Goal: Use online tool/utility: Utilize a website feature to perform a specific function

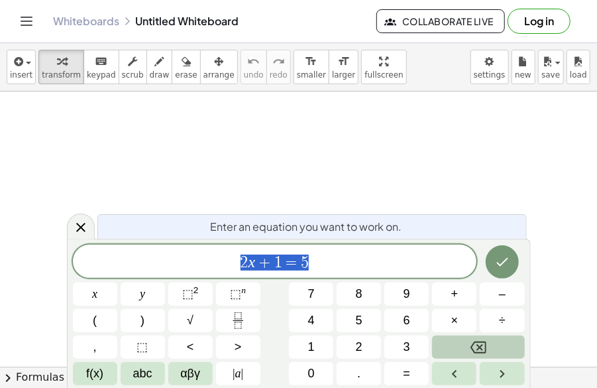
click at [460, 344] on button "Backspace" at bounding box center [478, 346] width 92 height 23
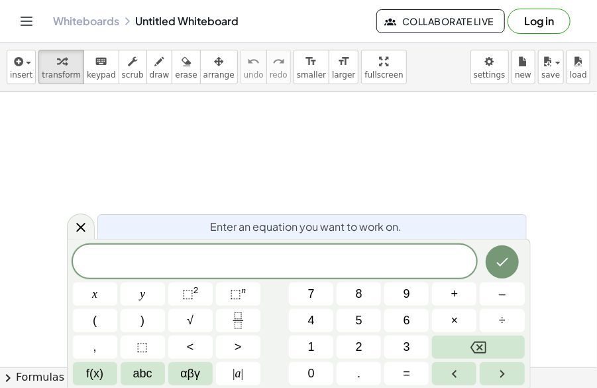
drag, startPoint x: 203, startPoint y: 142, endPoint x: 221, endPoint y: 165, distance: 29.3
click at [221, 165] on div at bounding box center [298, 373] width 597 height 564
click at [106, 326] on button "(" at bounding box center [95, 320] width 44 height 23
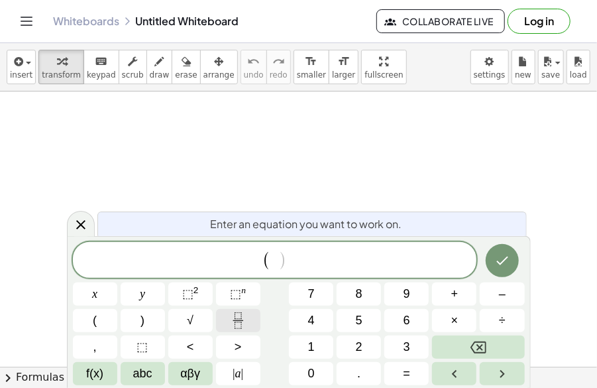
click at [227, 322] on button "Fraction" at bounding box center [238, 320] width 44 height 23
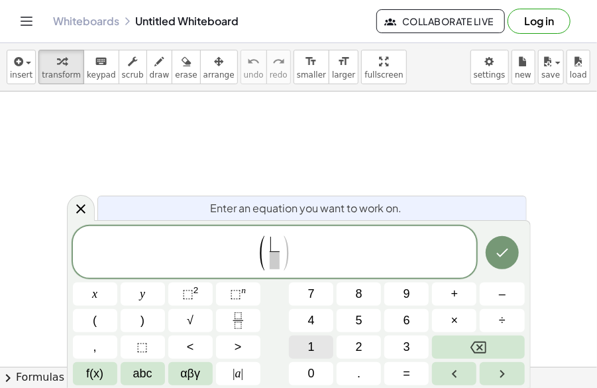
click at [317, 347] on button "1" at bounding box center [311, 346] width 44 height 23
click at [321, 298] on button "7" at bounding box center [311, 293] width 44 height 23
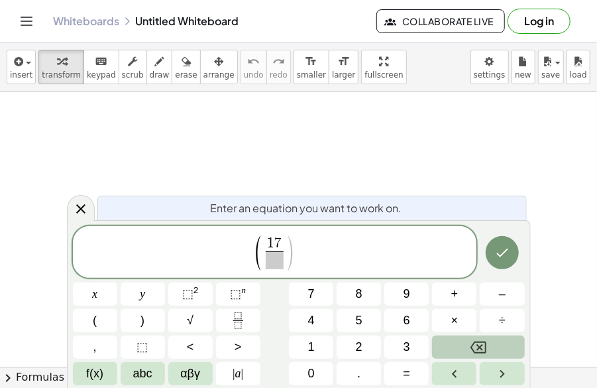
click at [501, 344] on button "Backspace" at bounding box center [478, 346] width 92 height 23
click at [272, 259] on span at bounding box center [275, 260] width 10 height 18
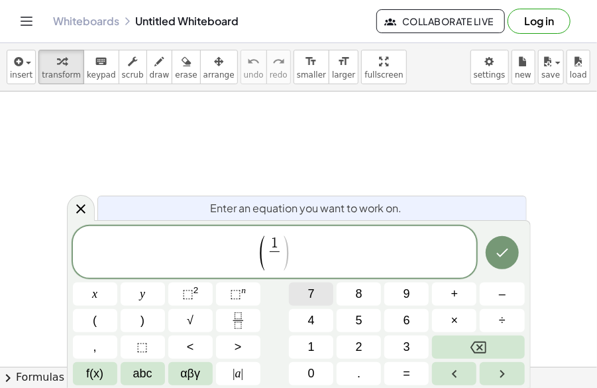
click at [305, 287] on button "7" at bounding box center [311, 293] width 44 height 23
click at [284, 252] on span ")" at bounding box center [287, 253] width 10 height 38
click at [311, 259] on span "( 1 7 ​ ) ​" at bounding box center [275, 253] width 404 height 38
click at [143, 329] on span ")" at bounding box center [142, 320] width 4 height 18
click at [142, 350] on span "⬚" at bounding box center [142, 347] width 11 height 18
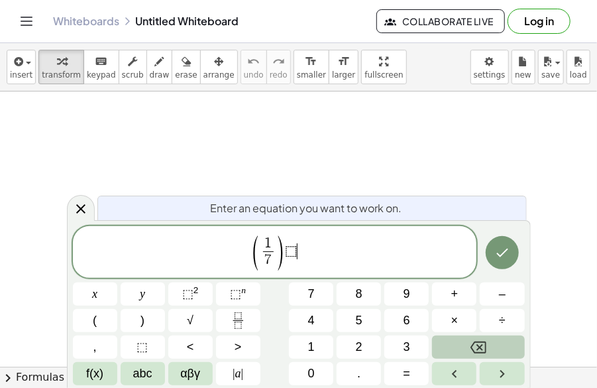
click at [480, 348] on icon "Backspace" at bounding box center [478, 347] width 16 height 12
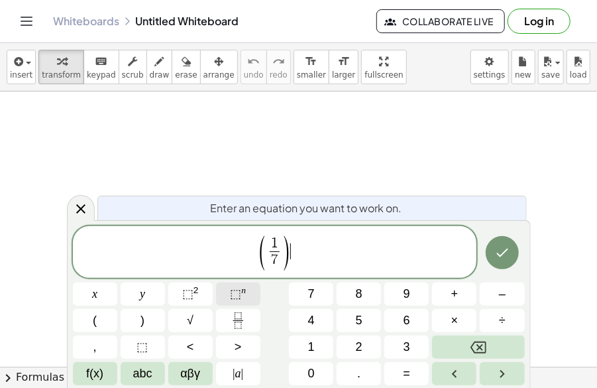
click at [234, 299] on span "⬚" at bounding box center [235, 293] width 11 height 13
click at [321, 323] on button "4" at bounding box center [311, 320] width 44 height 23
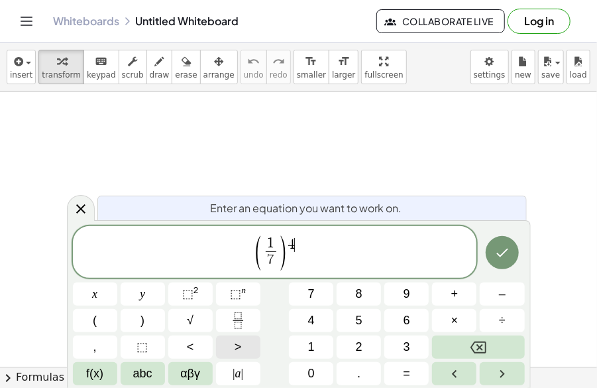
click at [233, 350] on button ">" at bounding box center [238, 346] width 44 height 23
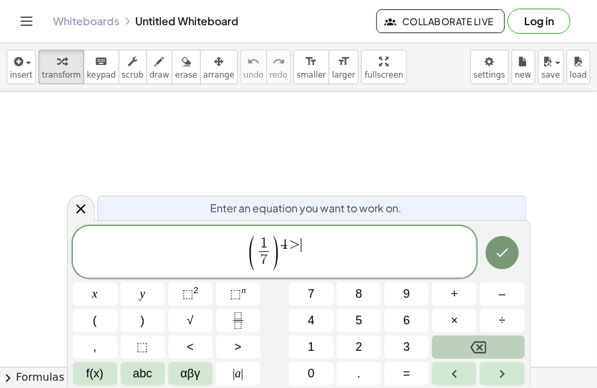
click at [489, 344] on button "Backspace" at bounding box center [478, 346] width 92 height 23
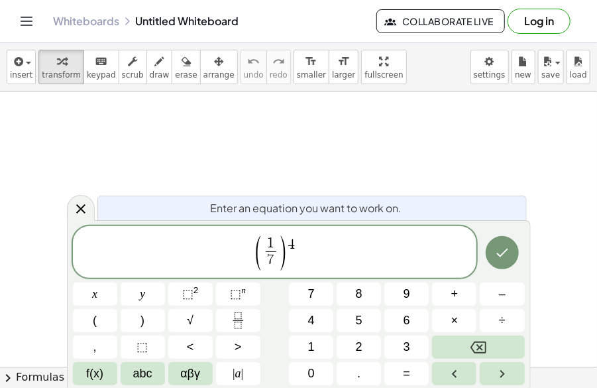
click at [302, 266] on span "( 1 7 ​ ) 4 ​" at bounding box center [275, 253] width 404 height 38
click at [461, 317] on button "×" at bounding box center [454, 320] width 44 height 23
click at [223, 324] on button "Fraction" at bounding box center [238, 320] width 44 height 23
click at [310, 344] on span "1" at bounding box center [311, 347] width 7 height 18
click at [301, 263] on span at bounding box center [299, 260] width 10 height 18
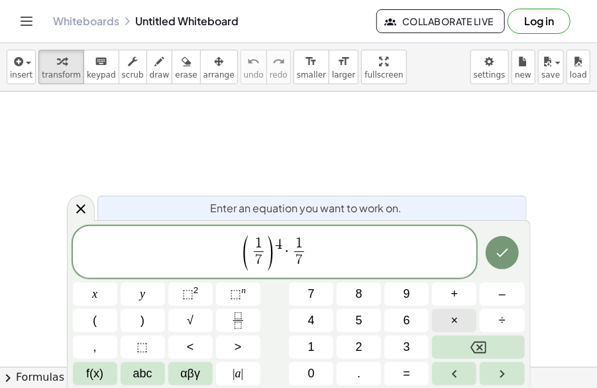
click at [469, 319] on button "×" at bounding box center [454, 320] width 44 height 23
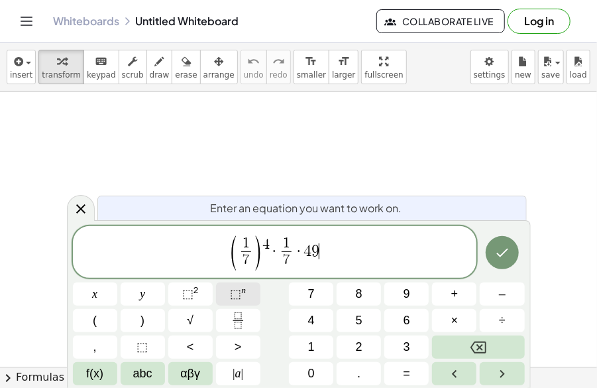
click at [229, 285] on button "⬚ n" at bounding box center [238, 293] width 44 height 23
click at [343, 266] on span "( 1 7 ​ ) 4 · 1 7 ​ · 4 9 3 ​" at bounding box center [275, 253] width 404 height 38
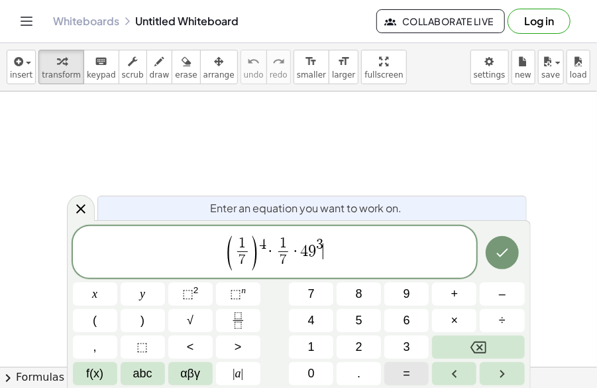
click at [399, 381] on button "=" at bounding box center [406, 373] width 44 height 23
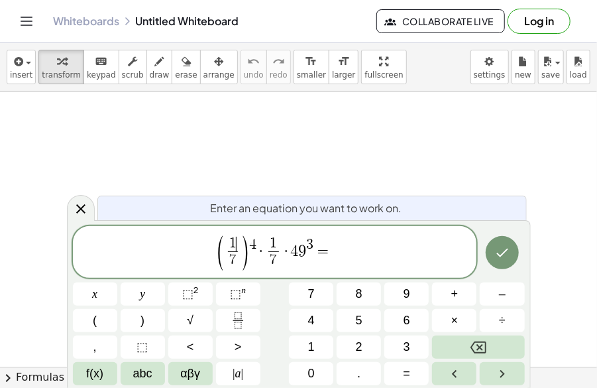
click at [236, 247] on span "1 ​" at bounding box center [233, 243] width 10 height 15
click at [269, 250] on span "​ 1" at bounding box center [273, 243] width 10 height 15
click at [219, 254] on span "(" at bounding box center [221, 253] width 10 height 38
click at [233, 254] on span "7" at bounding box center [232, 259] width 7 height 15
click at [274, 252] on span "7 ​" at bounding box center [273, 260] width 10 height 18
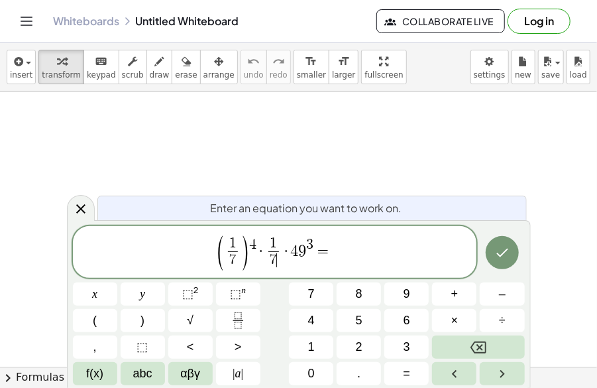
click at [232, 251] on span "7" at bounding box center [233, 260] width 10 height 18
click at [274, 249] on span "1" at bounding box center [273, 243] width 7 height 15
click at [231, 250] on span "1" at bounding box center [232, 243] width 7 height 15
click at [362, 248] on span "( 1 7 ​ ) 4 · 1 7 ​ · 4 9 3 = ​" at bounding box center [275, 253] width 404 height 38
click at [246, 320] on button "Fraction" at bounding box center [238, 320] width 44 height 23
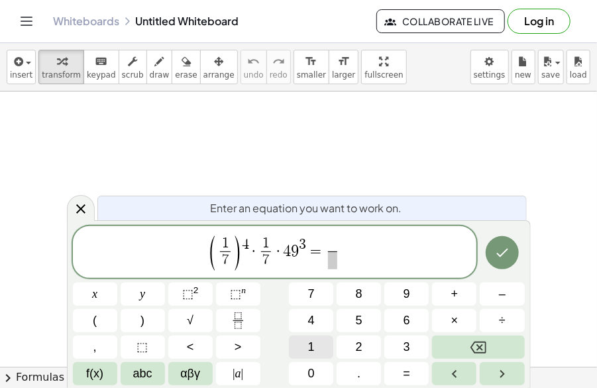
click at [319, 351] on button "1" at bounding box center [311, 346] width 44 height 23
click at [335, 262] on span "​" at bounding box center [332, 260] width 10 height 18
click at [317, 290] on button "7" at bounding box center [311, 293] width 44 height 23
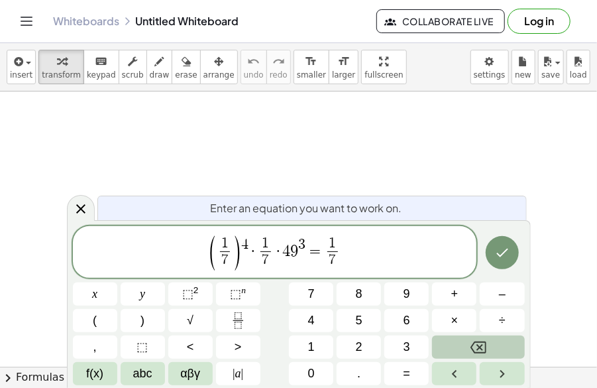
click at [488, 341] on button "Backspace" at bounding box center [478, 346] width 92 height 23
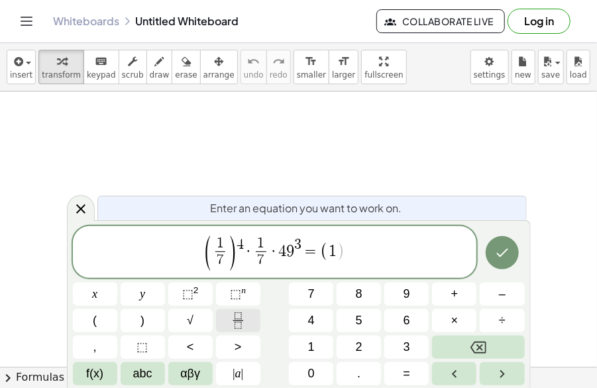
click at [224, 314] on button "Fraction" at bounding box center [238, 320] width 44 height 23
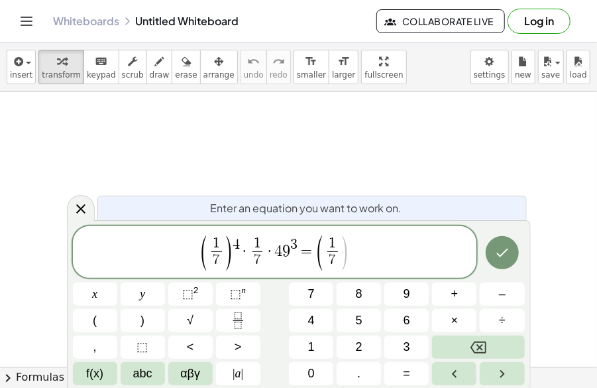
click at [340, 252] on span ")" at bounding box center [345, 253] width 10 height 38
click at [158, 315] on button ")" at bounding box center [143, 320] width 44 height 23
click at [232, 296] on span "⬚" at bounding box center [235, 293] width 11 height 13
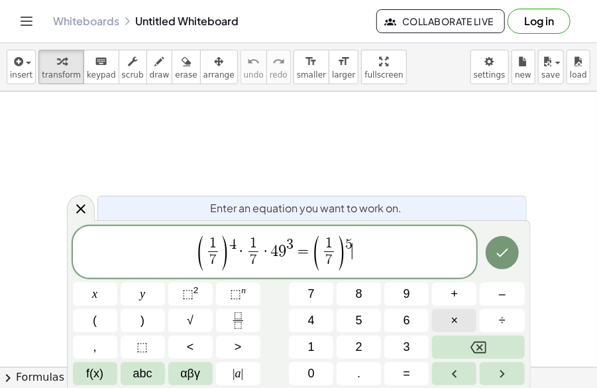
click at [451, 321] on span "×" at bounding box center [454, 320] width 7 height 18
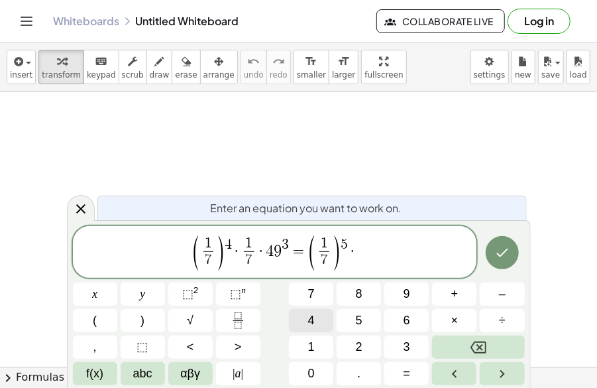
click at [314, 315] on span "4" at bounding box center [311, 320] width 7 height 18
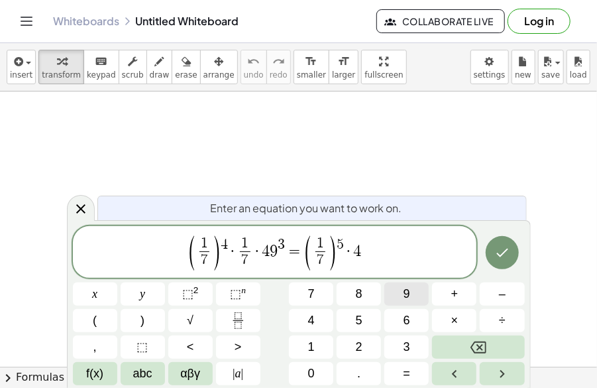
click at [390, 293] on button "9" at bounding box center [406, 293] width 44 height 23
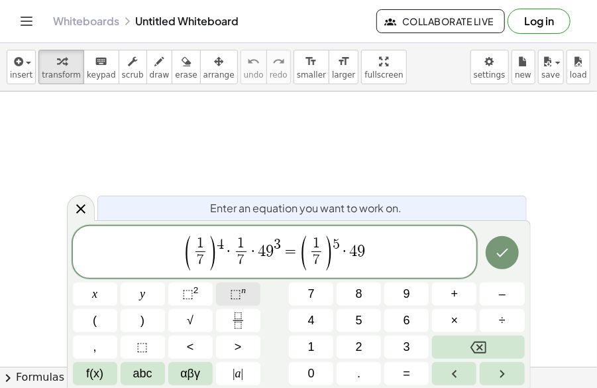
click at [236, 297] on span "⬚" at bounding box center [235, 293] width 11 height 13
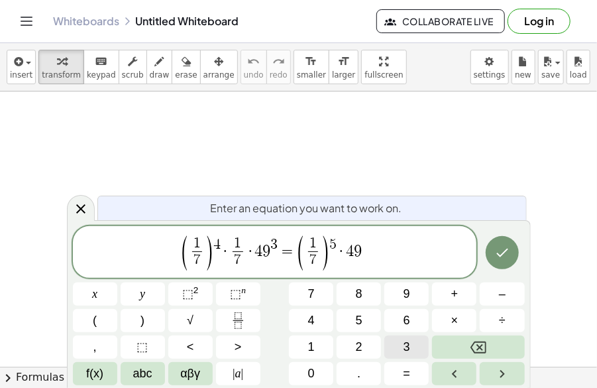
click at [404, 342] on span "3" at bounding box center [406, 347] width 7 height 18
click at [407, 381] on span "=" at bounding box center [406, 373] width 7 height 18
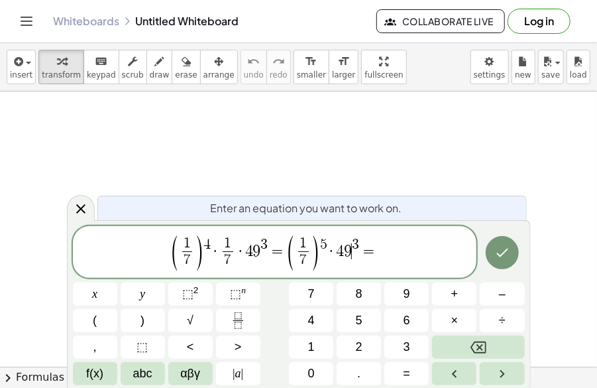
click at [348, 252] on span "9" at bounding box center [348, 251] width 8 height 16
click at [391, 246] on span "( 1 7 ​ ) 4 · 1 7 ​ · 4 9 3 = ( 1 7 ​ ) 5 · 4 9 3 = ​" at bounding box center [275, 253] width 404 height 38
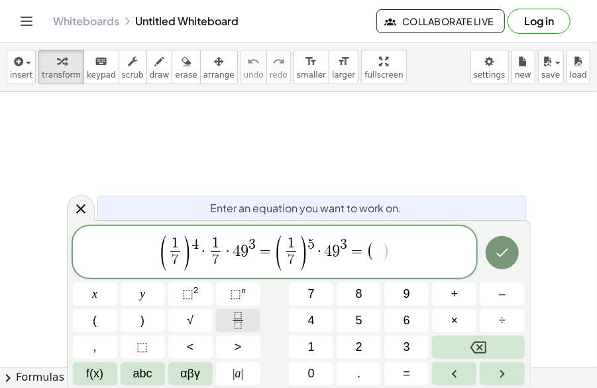
click at [239, 319] on icon "Fraction" at bounding box center [237, 315] width 7 height 7
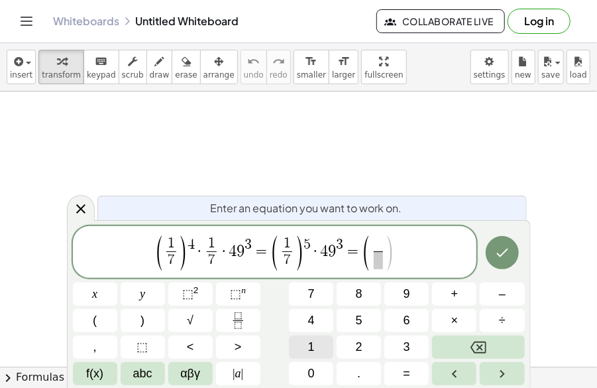
click at [318, 353] on button "1" at bounding box center [311, 346] width 44 height 23
click at [380, 267] on span "​" at bounding box center [378, 260] width 10 height 18
click at [233, 301] on span "⬚ n" at bounding box center [238, 294] width 16 height 18
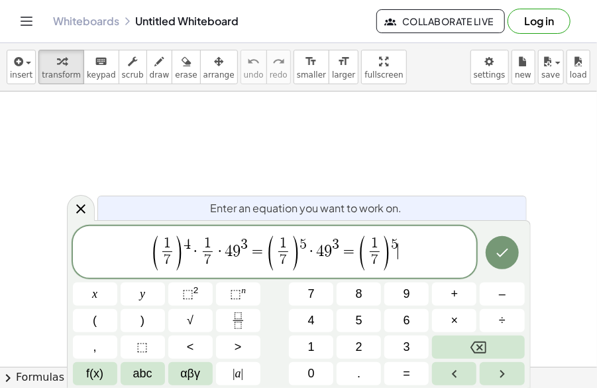
click at [325, 254] on span "9" at bounding box center [328, 251] width 8 height 16
drag, startPoint x: 332, startPoint y: 254, endPoint x: 320, endPoint y: 254, distance: 11.9
click at [320, 254] on span "( 1 7 ​ ) 4 · 1 7 ​ · 4 9 3 = ( 1 7 ​ ) 5 · 4 9 3 = ( 1 7 ​ ) 5" at bounding box center [275, 253] width 404 height 38
click at [320, 254] on span "4" at bounding box center [320, 251] width 8 height 16
drag, startPoint x: 331, startPoint y: 243, endPoint x: 343, endPoint y: 243, distance: 11.9
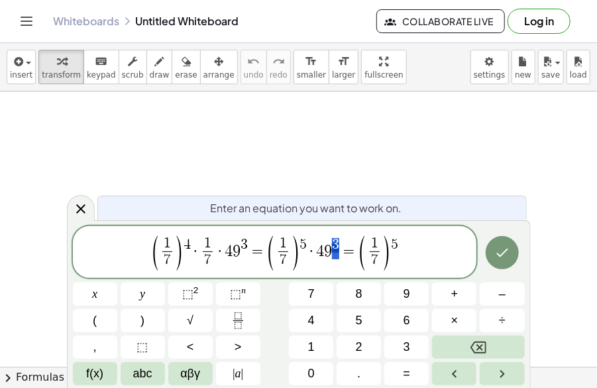
click at [319, 252] on span "4" at bounding box center [320, 251] width 8 height 16
click at [419, 248] on span "( 1 7 ​ ) 4 · 1 7 ​ · 4 9 3 = ( 1 7 ​ ) 5 · 4 9 3 = ( 1 7 ​ ) 5 ​" at bounding box center [275, 253] width 404 height 38
click at [452, 320] on span "×" at bounding box center [454, 320] width 7 height 18
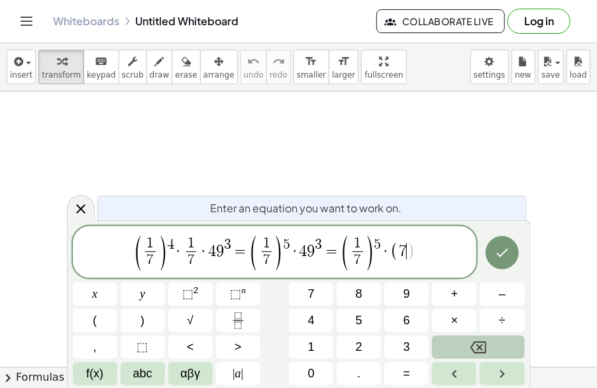
click at [468, 343] on button "Backspace" at bounding box center [478, 346] width 92 height 23
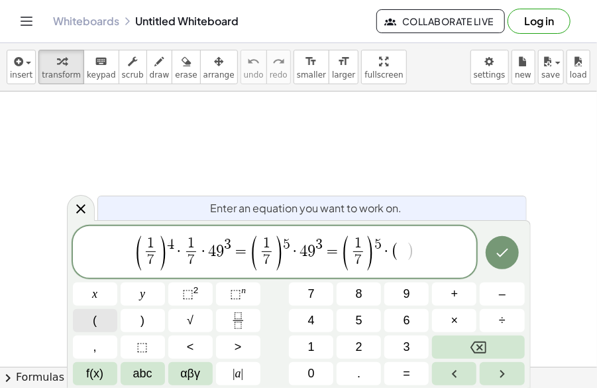
click at [104, 321] on button "(" at bounding box center [95, 320] width 44 height 23
click at [183, 296] on span "⬚" at bounding box center [187, 293] width 11 height 13
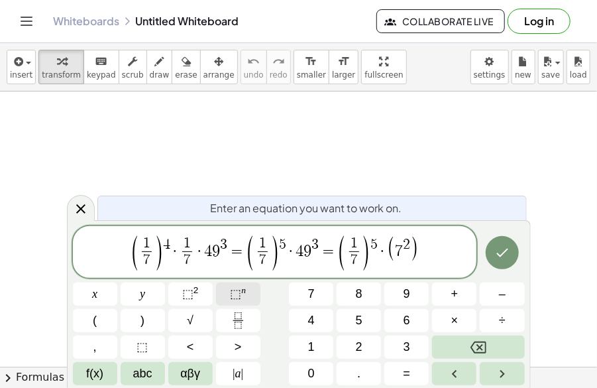
click at [237, 291] on span "⬚" at bounding box center [235, 293] width 11 height 13
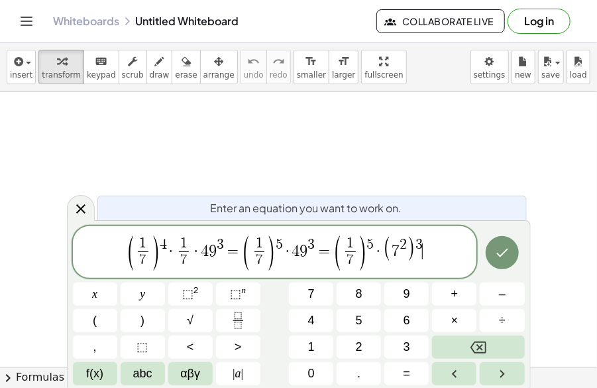
click at [435, 255] on span "( 1 7 ​ ) 4 · 1 7 ​ · 4 9 3 = ( 1 7 ​ ) 5 · 4 9 3 = ( 1 7 ​ ) 5 · ( 7 2 ) 3 ​" at bounding box center [275, 253] width 404 height 38
click at [404, 372] on span "=" at bounding box center [406, 373] width 7 height 18
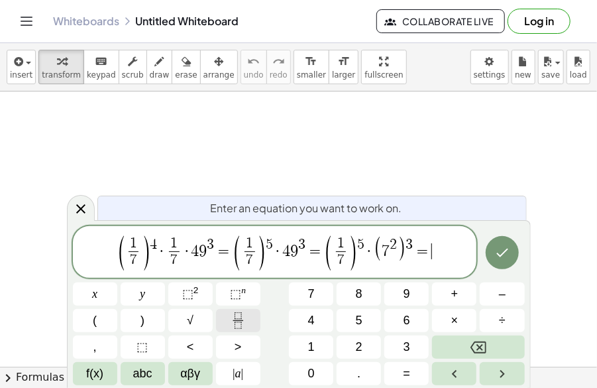
click at [229, 317] on button "Fraction" at bounding box center [238, 320] width 44 height 23
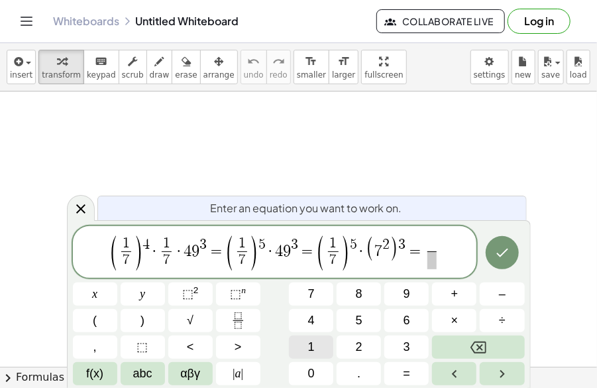
click at [324, 344] on button "1" at bounding box center [311, 346] width 44 height 23
click at [236, 293] on span "⬚" at bounding box center [235, 293] width 11 height 13
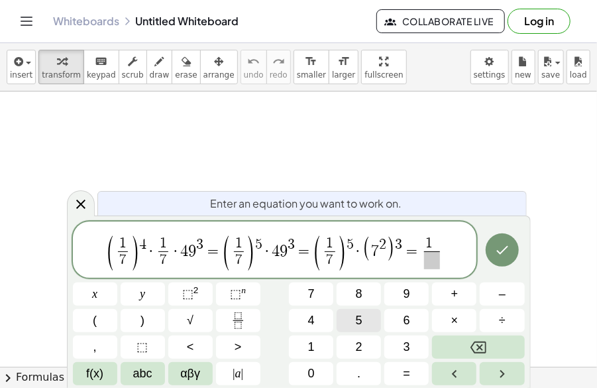
click at [370, 321] on button "5" at bounding box center [359, 320] width 44 height 23
click at [429, 264] on span "​" at bounding box center [431, 260] width 17 height 18
click at [313, 300] on span "7" at bounding box center [311, 294] width 7 height 18
click at [231, 289] on span "⬚" at bounding box center [235, 293] width 11 height 13
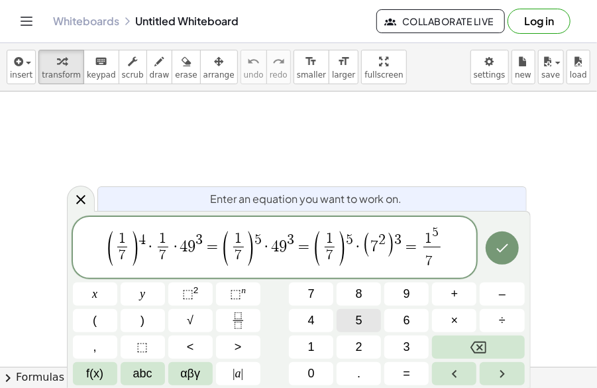
click at [355, 316] on button "5" at bounding box center [359, 320] width 44 height 23
click at [454, 324] on span "×" at bounding box center [454, 320] width 7 height 18
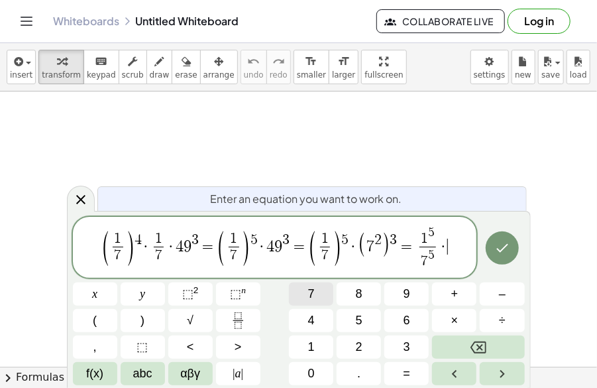
click at [319, 296] on button "7" at bounding box center [311, 293] width 44 height 23
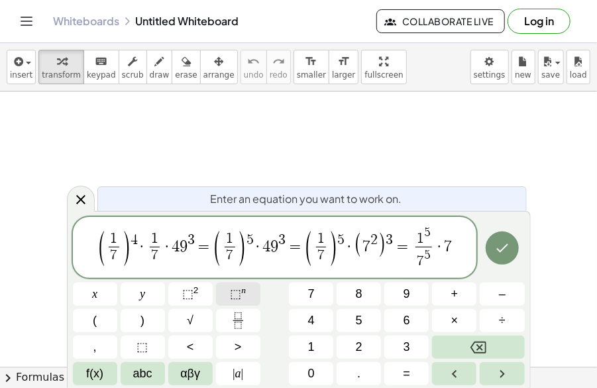
click at [247, 298] on button "⬚ n" at bounding box center [238, 293] width 44 height 23
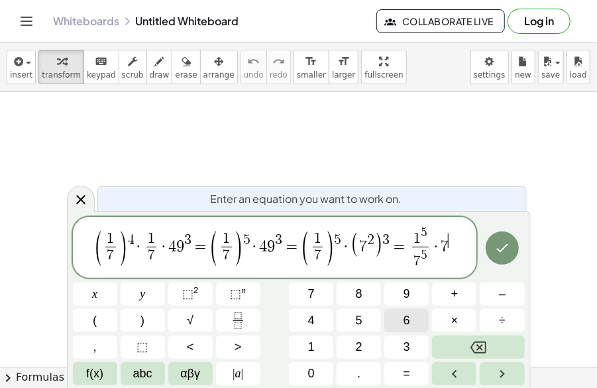
click at [403, 321] on button "6" at bounding box center [406, 320] width 44 height 23
click at [403, 372] on button "=" at bounding box center [406, 373] width 44 height 23
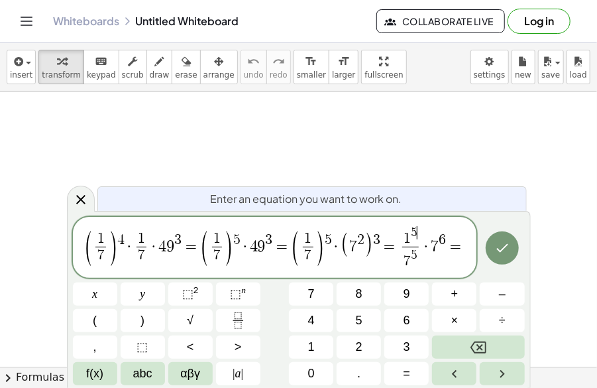
click at [416, 234] on span "5" at bounding box center [414, 232] width 7 height 13
click at [399, 239] on span "1 7 5 ​" at bounding box center [410, 248] width 23 height 44
click at [415, 238] on span "​" at bounding box center [414, 232] width 6 height 13
click at [423, 254] on span "·" at bounding box center [425, 246] width 9 height 16
click at [411, 256] on span "5" at bounding box center [414, 254] width 7 height 13
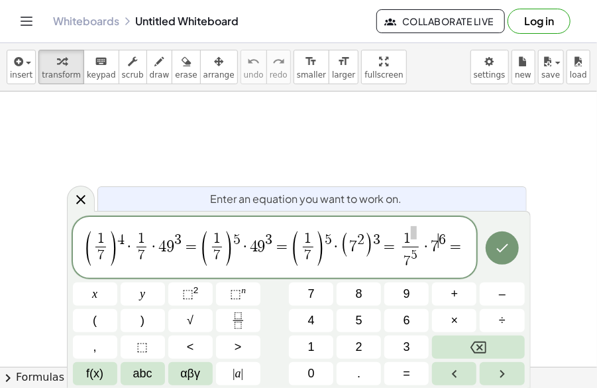
click at [439, 241] on span "6" at bounding box center [442, 240] width 7 height 15
click at [458, 244] on span "=" at bounding box center [455, 246] width 19 height 16
click at [241, 316] on icon "Fraction" at bounding box center [238, 320] width 17 height 17
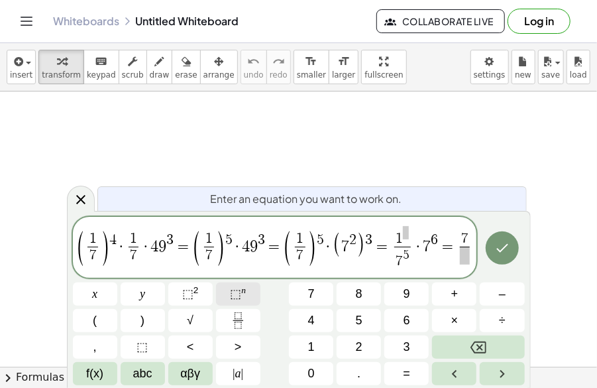
click at [231, 299] on span "⬚" at bounding box center [235, 293] width 11 height 13
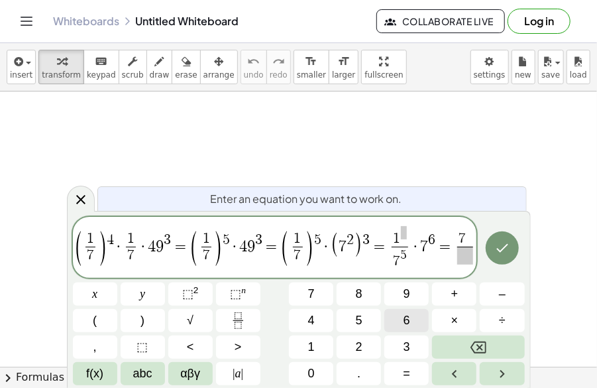
click at [405, 321] on span "6" at bounding box center [406, 320] width 7 height 18
click at [464, 254] on span at bounding box center [465, 255] width 17 height 18
click at [244, 296] on span "⬚ n" at bounding box center [238, 294] width 16 height 18
click at [355, 315] on button "5" at bounding box center [359, 320] width 44 height 23
click at [473, 248] on span "7 6 7 5 ​ ​" at bounding box center [465, 248] width 23 height 44
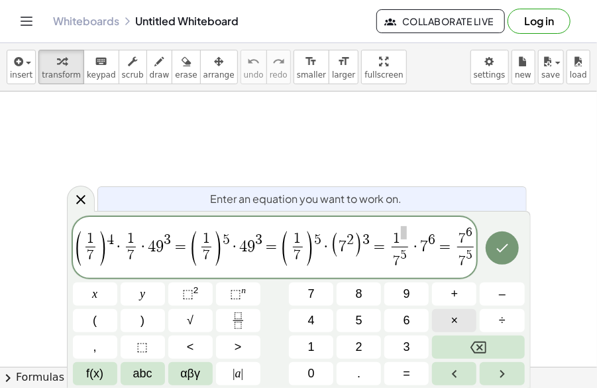
scroll to position [0, 17]
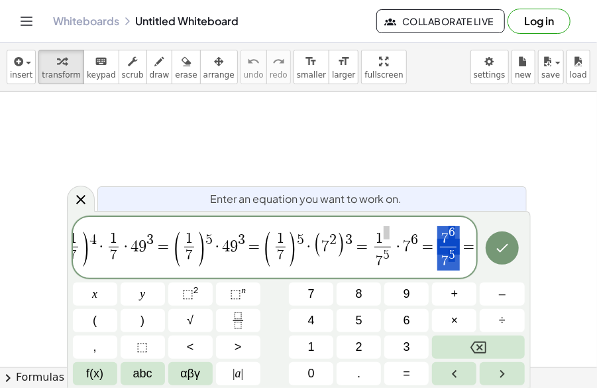
drag, startPoint x: 436, startPoint y: 250, endPoint x: 453, endPoint y: 250, distance: 17.2
drag, startPoint x: 454, startPoint y: 246, endPoint x: 433, endPoint y: 252, distance: 21.8
click at [472, 247] on span "=" at bounding box center [469, 246] width 19 height 16
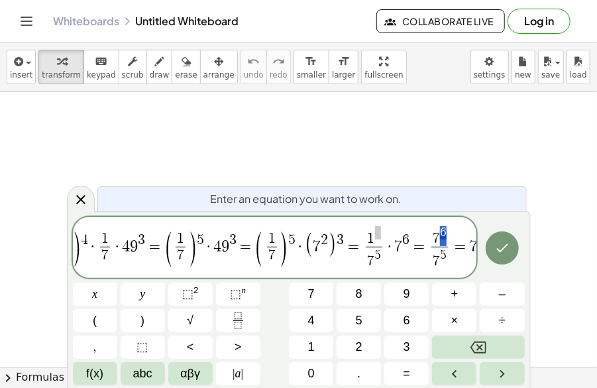
drag, startPoint x: 435, startPoint y: 236, endPoint x: 446, endPoint y: 238, distance: 11.3
click at [435, 243] on span "7" at bounding box center [436, 238] width 7 height 15
drag, startPoint x: 435, startPoint y: 243, endPoint x: 436, endPoint y: 258, distance: 14.6
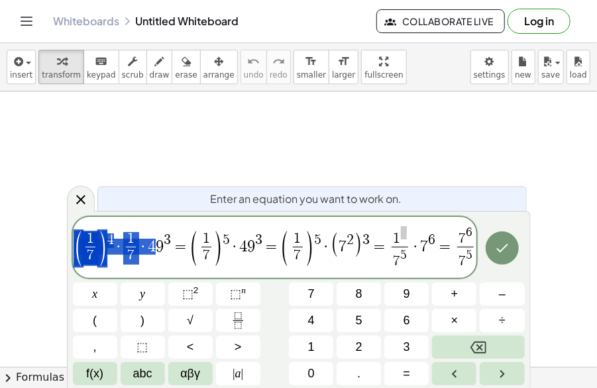
scroll to position [0, 0]
drag, startPoint x: 132, startPoint y: 254, endPoint x: 20, endPoint y: 258, distance: 112.7
click at [20, 258] on body "Graspable Math Activities Get Started Activity Bank Assigned Work Classes White…" at bounding box center [298, 194] width 597 height 388
drag, startPoint x: 78, startPoint y: 251, endPoint x: 42, endPoint y: 252, distance: 35.8
click at [161, 261] on span "( 1 7 ​ ) 4 · 1 7 ​ · 4 9 3 = ( 1 7 ​ ) 5 · 4 9 3 = ( 1 7 ​ ) 5 · ( 7 2 ) 3 = 1…" at bounding box center [275, 248] width 404 height 47
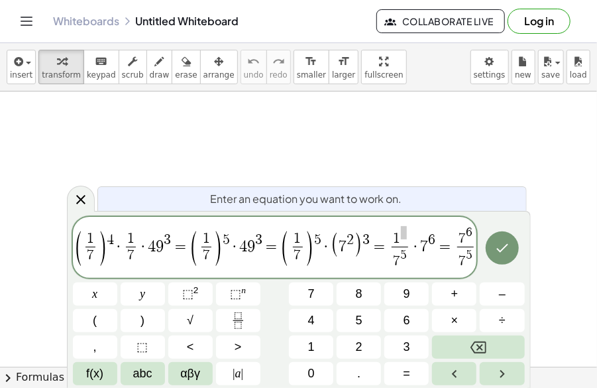
click at [371, 156] on div at bounding box center [298, 373] width 597 height 564
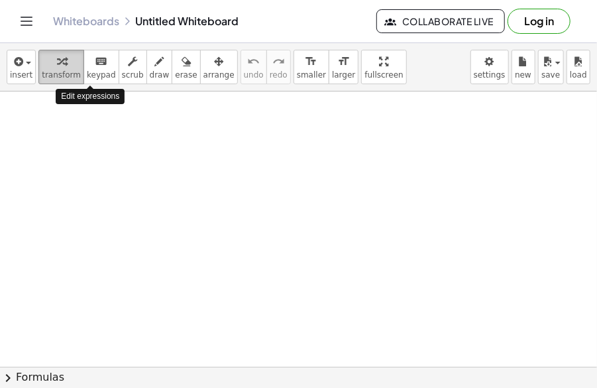
click at [62, 68] on div "button" at bounding box center [61, 61] width 39 height 16
click at [63, 71] on span "transform" at bounding box center [61, 74] width 39 height 9
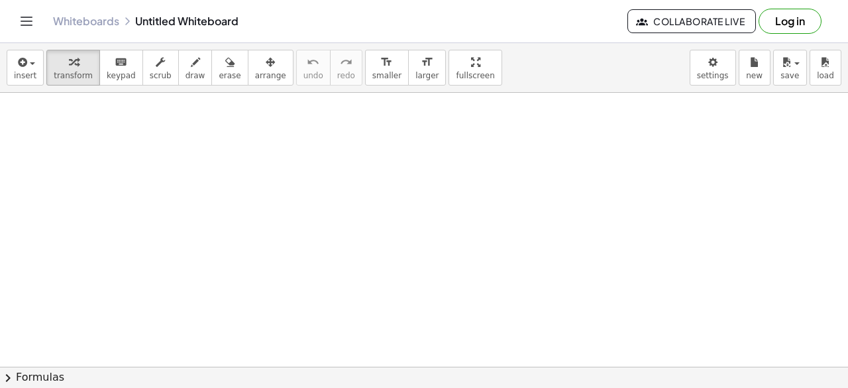
click at [311, 89] on div "insert select one: Math Expression Function Text Youtube Video Graphing Geometr…" at bounding box center [424, 68] width 848 height 50
click at [29, 72] on span "insert" at bounding box center [25, 75] width 23 height 9
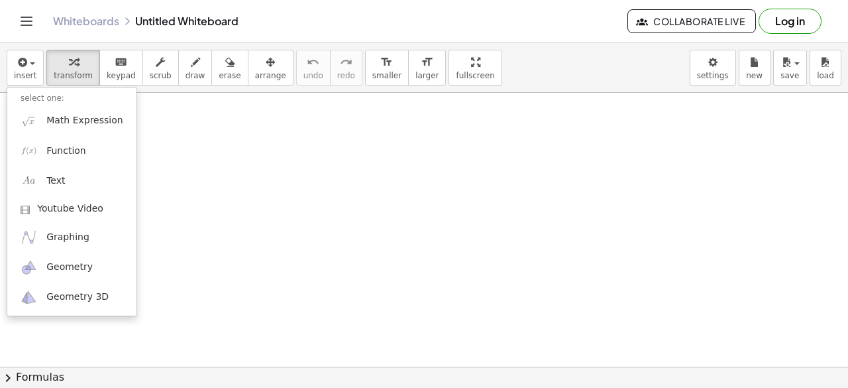
click at [151, 20] on div "Whiteboards Untitled Whiteboard" at bounding box center [340, 21] width 574 height 13
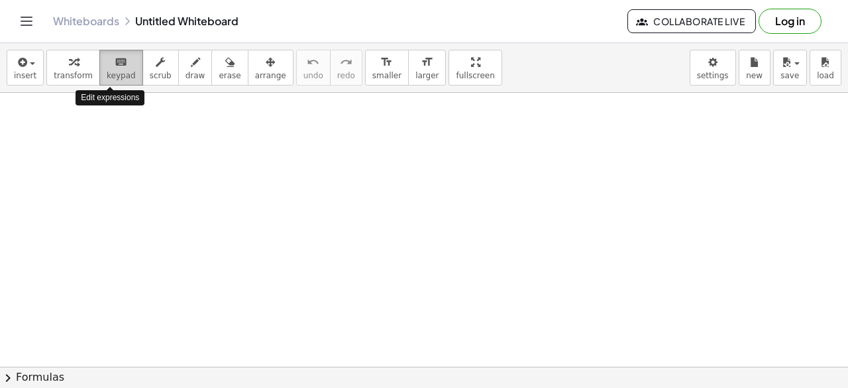
click at [115, 77] on span "keypad" at bounding box center [121, 75] width 29 height 9
click at [289, 145] on div at bounding box center [424, 320] width 848 height 548
click at [30, 380] on button "chevron_right Formulas" at bounding box center [424, 376] width 848 height 21
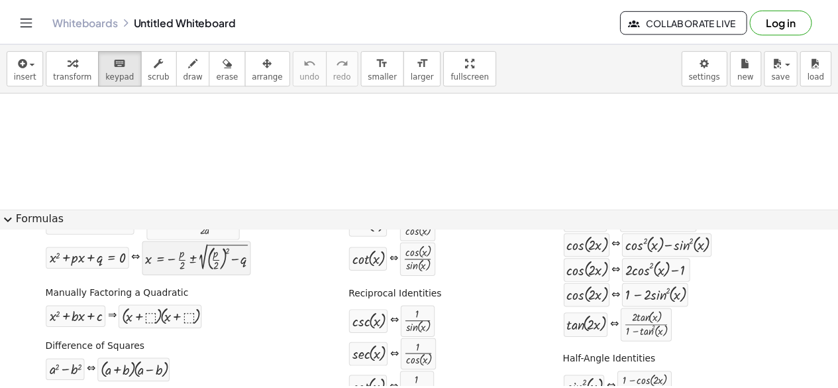
scroll to position [0, 0]
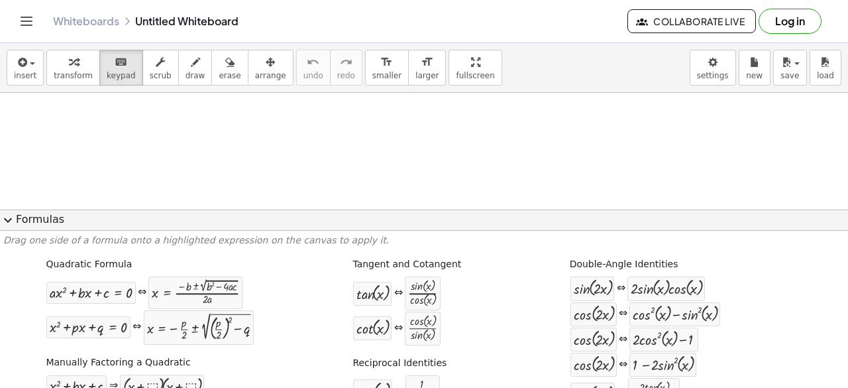
click at [44, 221] on button "expand_more Formulas" at bounding box center [424, 219] width 848 height 21
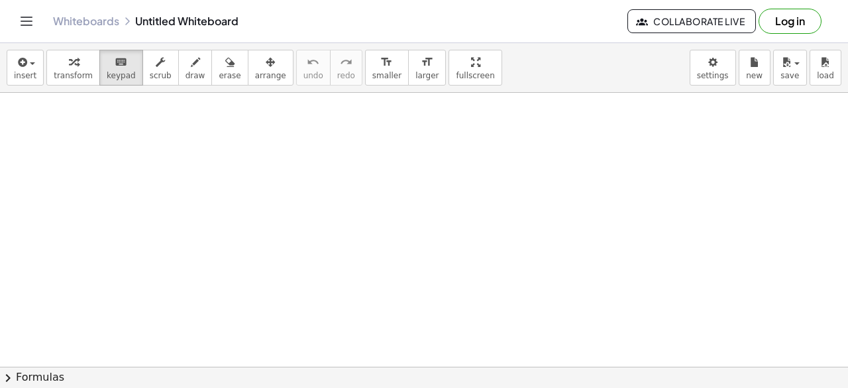
click at [93, 18] on link "Whiteboards" at bounding box center [86, 21] width 66 height 13
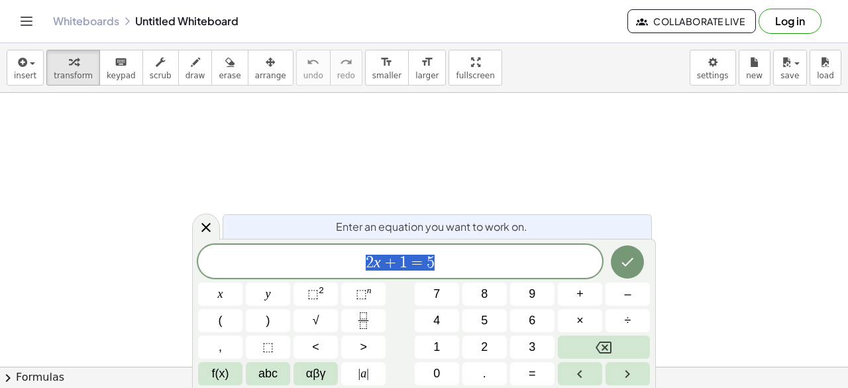
click at [164, 136] on div at bounding box center [424, 367] width 848 height 549
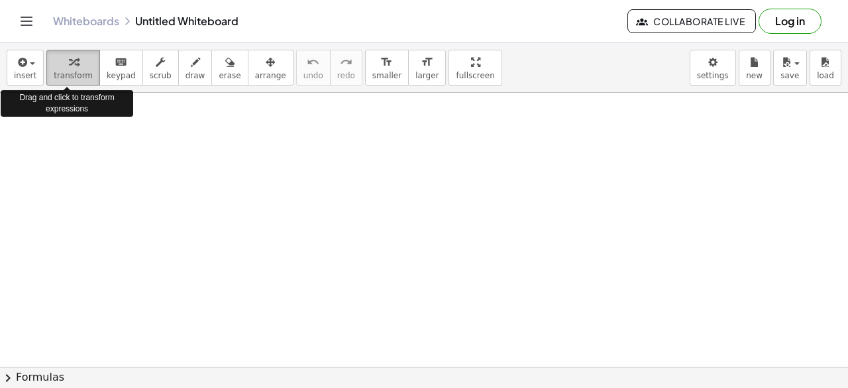
click at [80, 74] on span "transform" at bounding box center [73, 75] width 39 height 9
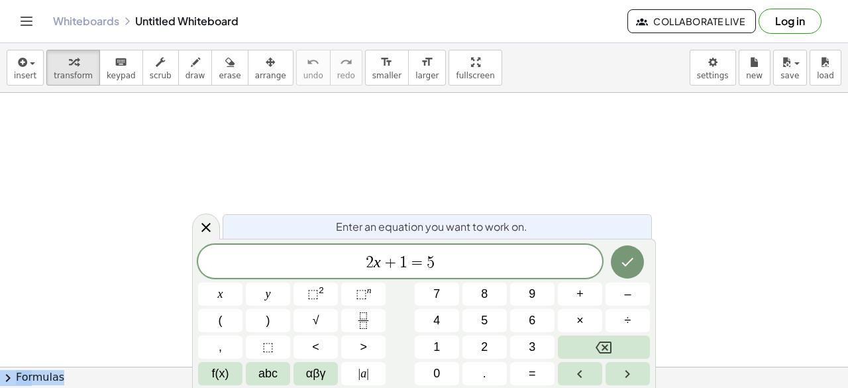
drag, startPoint x: 275, startPoint y: 223, endPoint x: 261, endPoint y: 205, distance: 22.7
click at [261, 205] on body "Graspable Math Activities Get Started Activity Bank Assigned Work Classes White…" at bounding box center [424, 194] width 848 height 388
click at [385, 236] on div "Enter an equation you want to work on." at bounding box center [437, 226] width 429 height 25
click at [376, 231] on span "Enter an equation you want to work on." at bounding box center [431, 227] width 191 height 16
click at [371, 228] on span "Enter an equation you want to work on." at bounding box center [431, 227] width 191 height 16
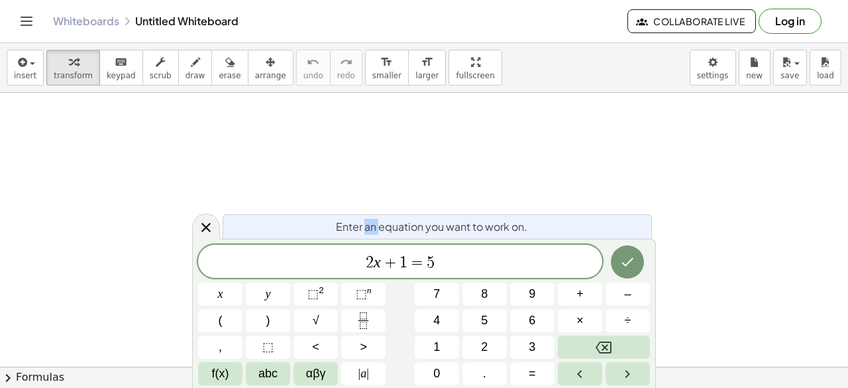
click at [371, 228] on span "Enter an equation you want to work on." at bounding box center [431, 227] width 191 height 16
click at [325, 170] on div at bounding box center [424, 367] width 848 height 549
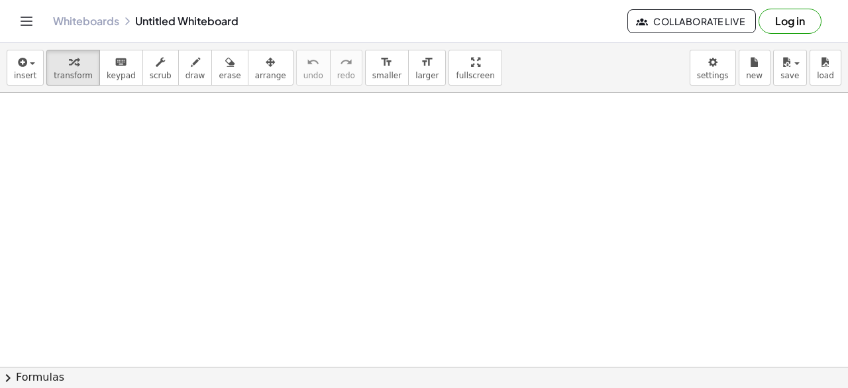
click at [356, 160] on div at bounding box center [424, 367] width 848 height 549
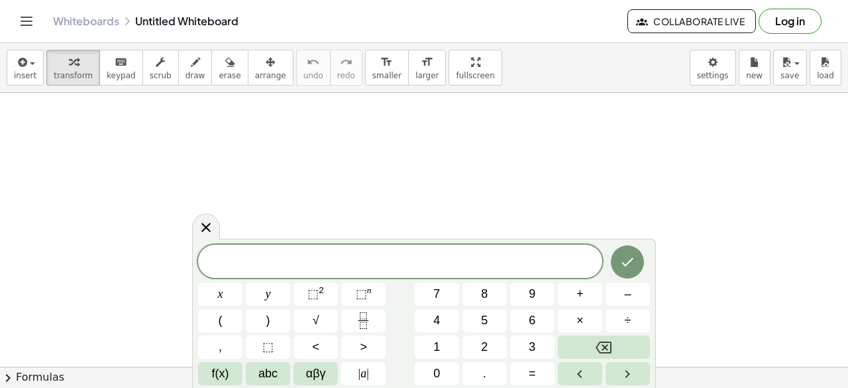
click at [317, 166] on div at bounding box center [424, 367] width 848 height 549
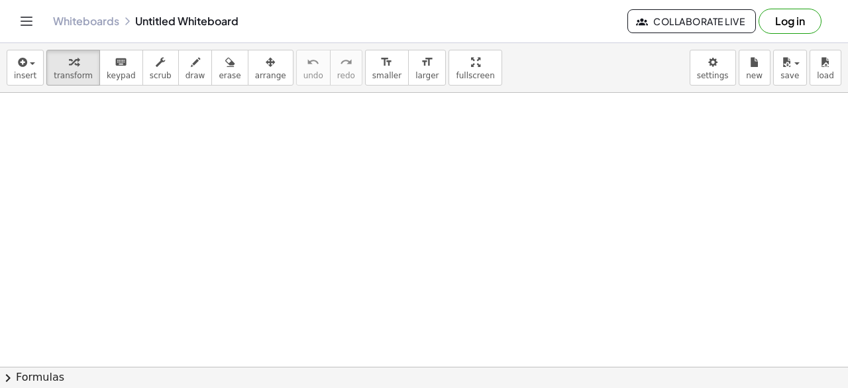
click at [317, 166] on div at bounding box center [424, 367] width 848 height 549
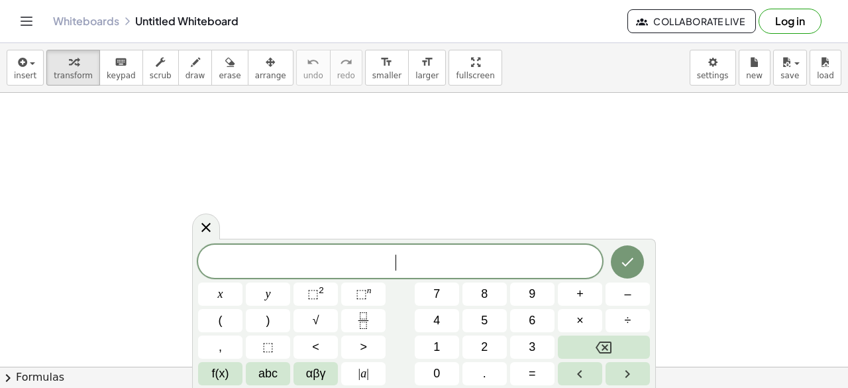
click at [317, 166] on div at bounding box center [424, 367] width 848 height 549
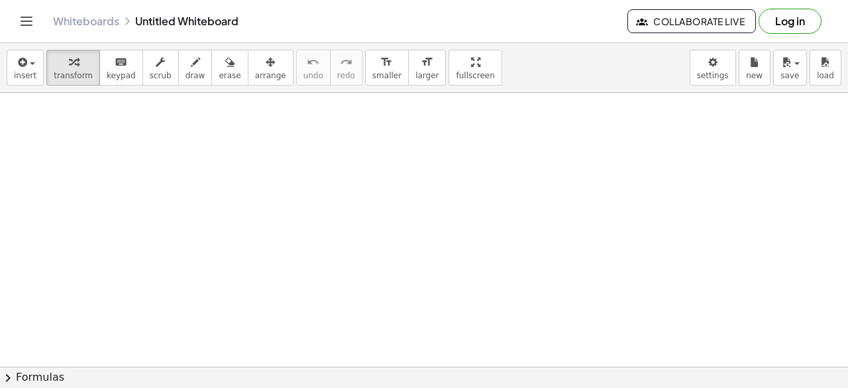
click at [317, 166] on div at bounding box center [424, 367] width 848 height 549
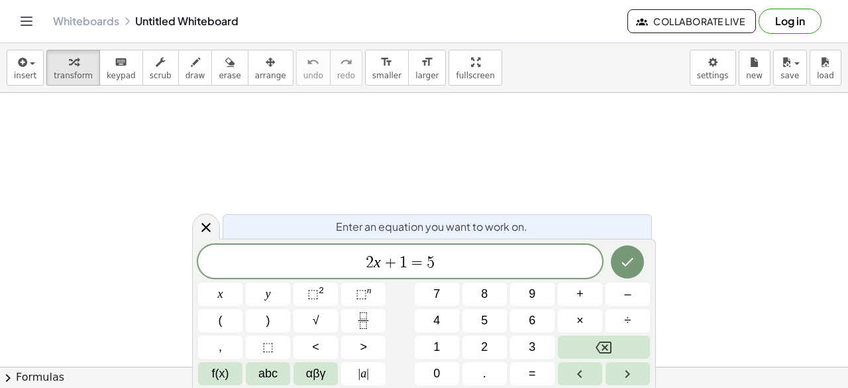
click at [13, 22] on header "Whiteboards Untitled Whiteboard Collaborate Live Log in" at bounding box center [424, 21] width 848 height 43
click at [24, 23] on icon "Toggle navigation" at bounding box center [27, 21] width 16 height 16
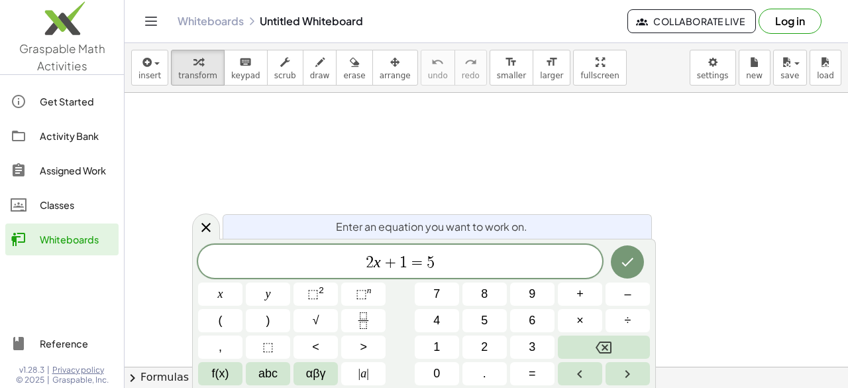
click at [49, 140] on div "Activity Bank" at bounding box center [77, 136] width 74 height 16
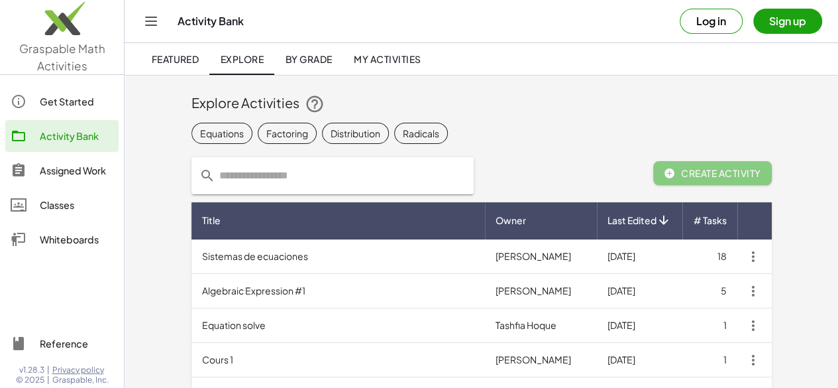
click at [189, 53] on span "Featured" at bounding box center [175, 59] width 48 height 12
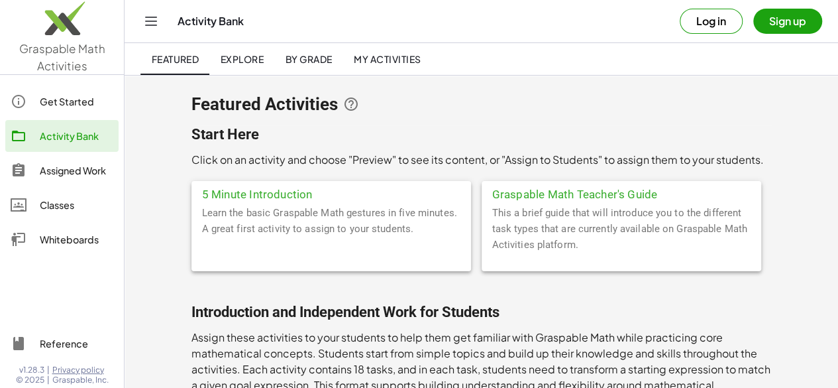
click at [49, 83] on div "Get Started Activity Bank Assigned Work Classes Whiteboards" at bounding box center [62, 171] width 124 height 183
click at [46, 109] on div "Get Started" at bounding box center [77, 101] width 74 height 16
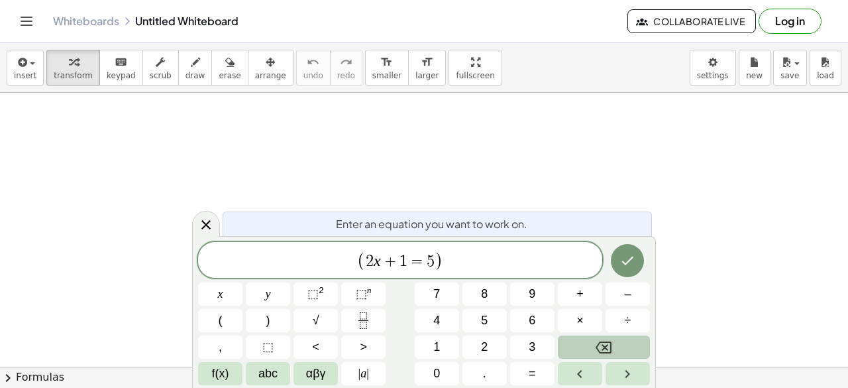
click at [596, 346] on icon "Backspace" at bounding box center [604, 347] width 16 height 16
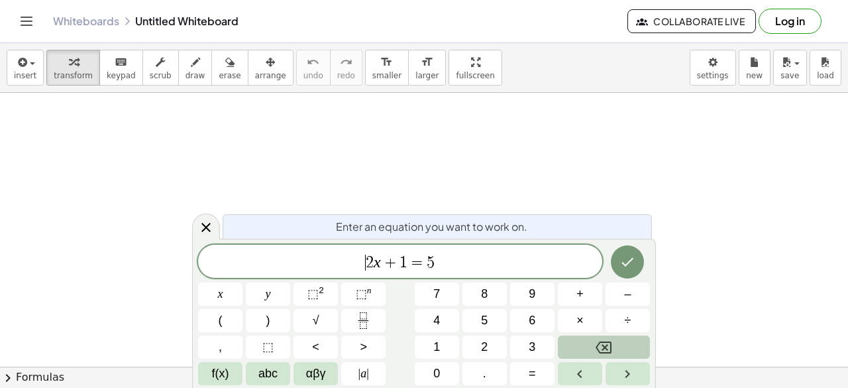
click at [596, 346] on icon "Backspace" at bounding box center [604, 347] width 16 height 16
click at [436, 266] on span "​ 2 x + 1 = 5" at bounding box center [400, 262] width 404 height 19
click at [596, 338] on button "Backspace" at bounding box center [604, 346] width 92 height 23
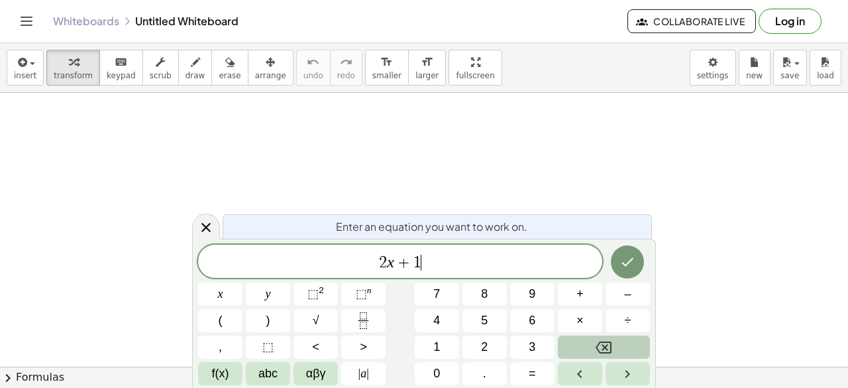
click at [596, 338] on button "Backspace" at bounding box center [604, 346] width 92 height 23
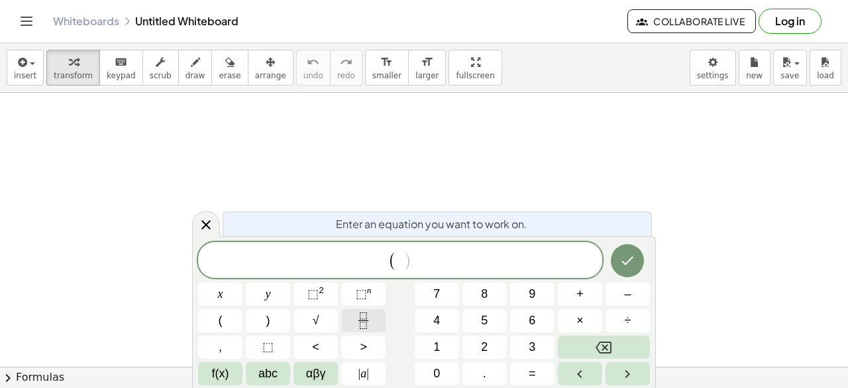
click at [346, 317] on button "Fraction" at bounding box center [363, 320] width 44 height 23
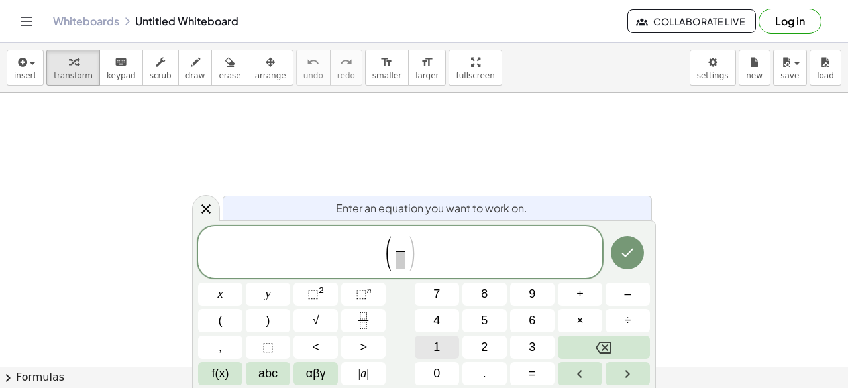
click at [444, 356] on button "1" at bounding box center [437, 346] width 44 height 23
click at [361, 293] on span "⬚" at bounding box center [361, 293] width 11 height 13
click at [445, 319] on button "4" at bounding box center [437, 320] width 44 height 23
click at [578, 322] on span "×" at bounding box center [579, 320] width 7 height 18
click at [351, 316] on button "Fraction" at bounding box center [363, 320] width 44 height 23
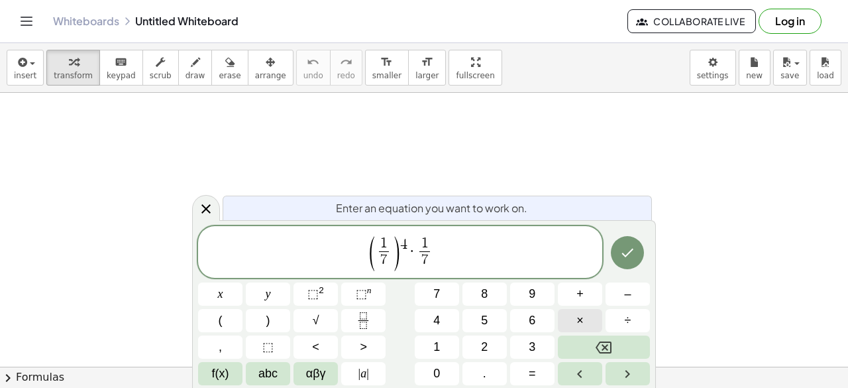
click at [584, 321] on button "×" at bounding box center [580, 320] width 44 height 23
click at [456, 321] on button "4" at bounding box center [437, 320] width 44 height 23
click at [529, 292] on span "9" at bounding box center [532, 294] width 7 height 18
click at [358, 290] on span "⬚" at bounding box center [361, 293] width 11 height 13
click at [529, 355] on span "3" at bounding box center [532, 347] width 7 height 18
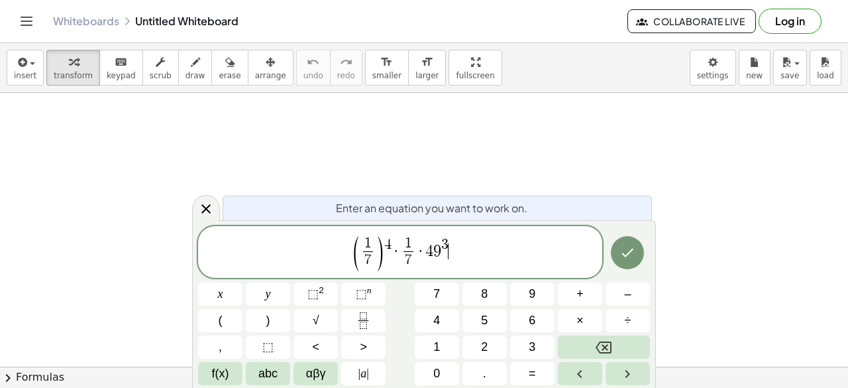
click at [470, 262] on span "( 1 7 ​ ) 4 · 1 7 ​ · 4 9 3 ​" at bounding box center [400, 253] width 404 height 38
click at [448, 348] on button "1" at bounding box center [437, 346] width 44 height 23
click at [370, 315] on icon "Fraction" at bounding box center [363, 320] width 17 height 17
click at [478, 324] on button "5" at bounding box center [484, 320] width 44 height 23
click at [374, 293] on button "⬚ n" at bounding box center [363, 293] width 44 height 23
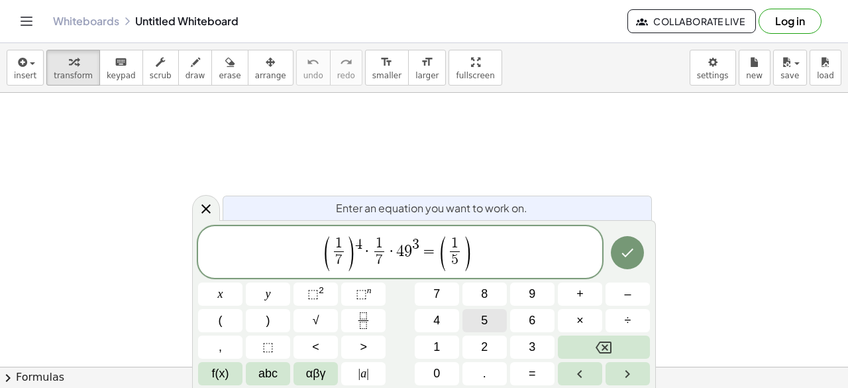
click at [490, 327] on button "5" at bounding box center [484, 320] width 44 height 23
click at [584, 319] on button "×" at bounding box center [580, 320] width 44 height 23
click at [395, 257] on span "4" at bounding box center [395, 251] width 8 height 16
click at [405, 256] on span "9" at bounding box center [403, 251] width 8 height 16
drag, startPoint x: 391, startPoint y: 256, endPoint x: 406, endPoint y: 255, distance: 14.6
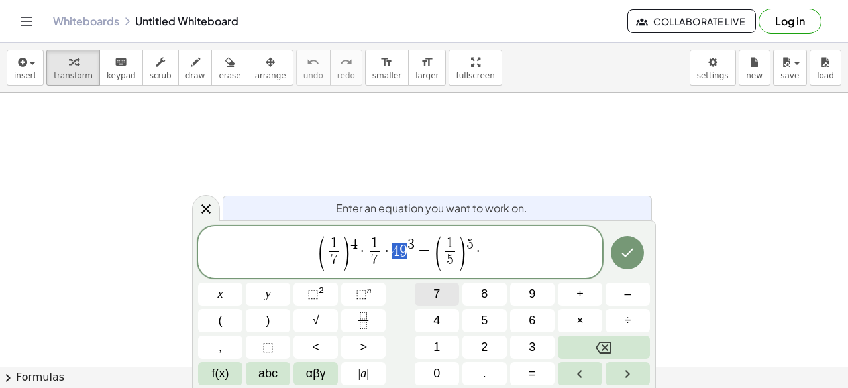
click at [446, 299] on button "7" at bounding box center [437, 293] width 44 height 23
click at [492, 251] on span "( 1 7 ​ ) 4 · 1 7 ​ · 4 9 3 = ( 1 5 ​ ) 5 · ​" at bounding box center [400, 253] width 404 height 38
click at [433, 303] on button "7" at bounding box center [437, 293] width 44 height 23
click at [351, 296] on button "⬚ n" at bounding box center [363, 293] width 44 height 23
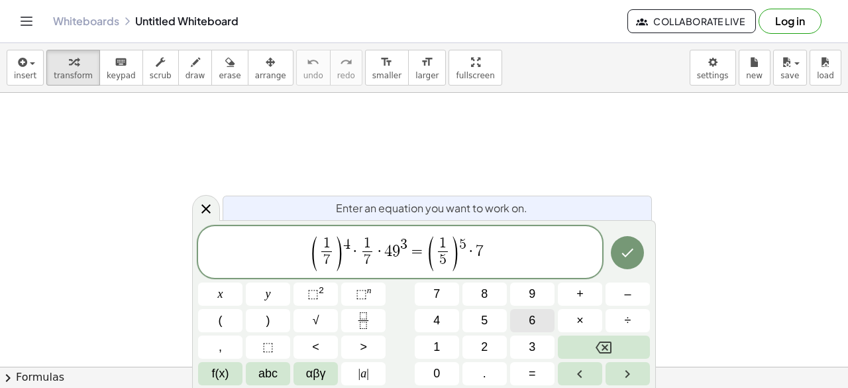
click at [513, 321] on button "6" at bounding box center [532, 320] width 44 height 23
click at [527, 255] on span "( 1 7 ​ ) 4 · 1 7 ​ · 4 9 3 = ( 1 5 ​ ) 5 · 7 6 ​" at bounding box center [400, 253] width 404 height 38
click at [446, 262] on span "5 ​" at bounding box center [442, 260] width 10 height 18
click at [509, 248] on span "( 1 7 ​ ) 4 · 1 7 ​ · 4 9 3 = ( 1 7 ​ ​ ) 5 · 7 6" at bounding box center [400, 253] width 404 height 38
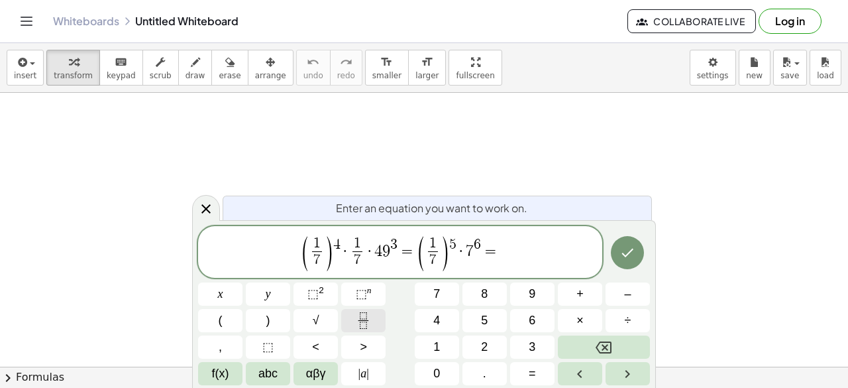
click at [360, 317] on icon "Fraction" at bounding box center [363, 320] width 17 height 17
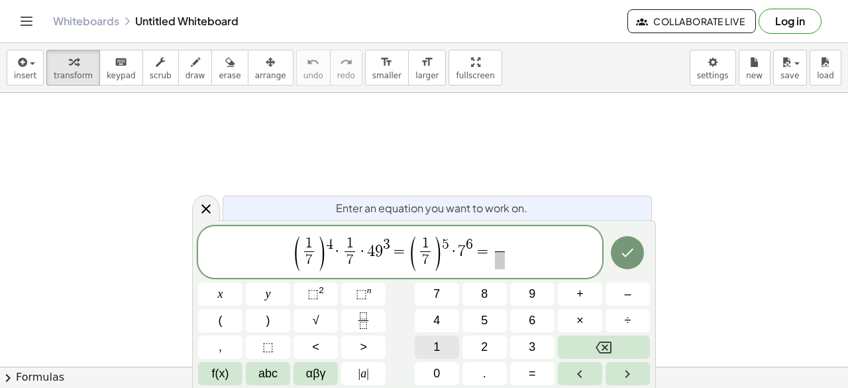
click at [446, 345] on button "1" at bounding box center [437, 346] width 44 height 23
click at [358, 301] on span "⬚ n" at bounding box center [364, 294] width 16 height 18
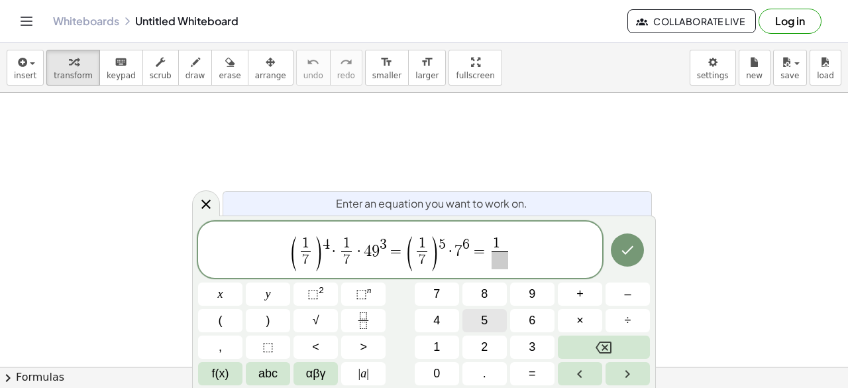
click at [481, 323] on span "5" at bounding box center [484, 320] width 7 height 18
click at [442, 288] on button "7" at bounding box center [437, 293] width 44 height 23
click at [368, 303] on button "⬚ n" at bounding box center [363, 293] width 44 height 23
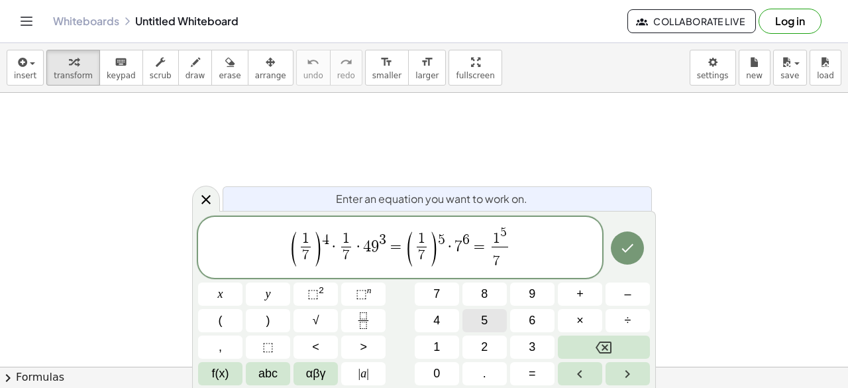
click at [477, 319] on button "5" at bounding box center [484, 320] width 44 height 23
click at [580, 316] on span "×" at bounding box center [579, 320] width 7 height 18
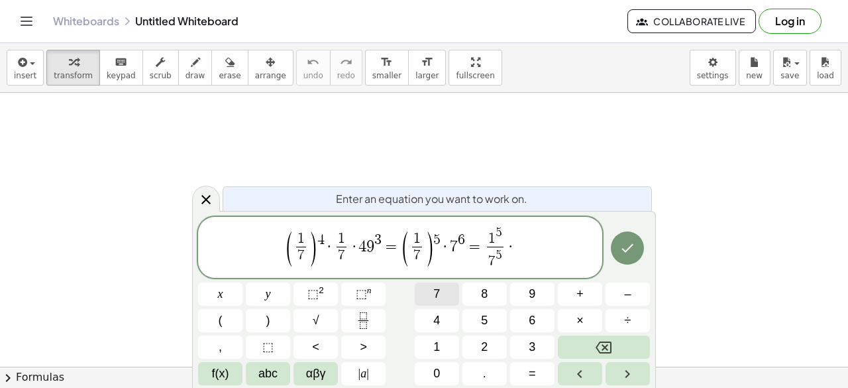
click at [446, 299] on button "7" at bounding box center [437, 293] width 44 height 23
click at [364, 295] on span "⬚" at bounding box center [361, 293] width 11 height 13
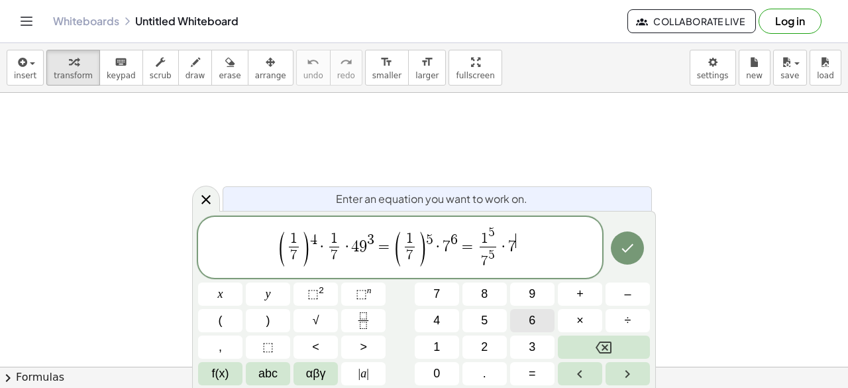
click at [538, 326] on button "6" at bounding box center [532, 320] width 44 height 23
click at [531, 382] on button "=" at bounding box center [532, 373] width 44 height 23
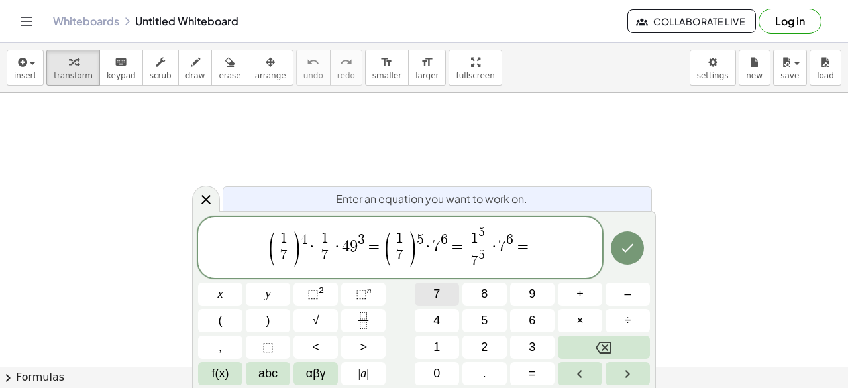
click at [453, 291] on button "7" at bounding box center [437, 293] width 44 height 23
click at [478, 234] on span "5" at bounding box center [477, 232] width 7 height 13
click at [485, 233] on span "1 5 7 5 ​" at bounding box center [474, 248] width 23 height 44
click at [482, 231] on span "1 5 ​ 7 5 ​" at bounding box center [474, 248] width 23 height 44
click at [479, 229] on span "5" at bounding box center [477, 232] width 7 height 13
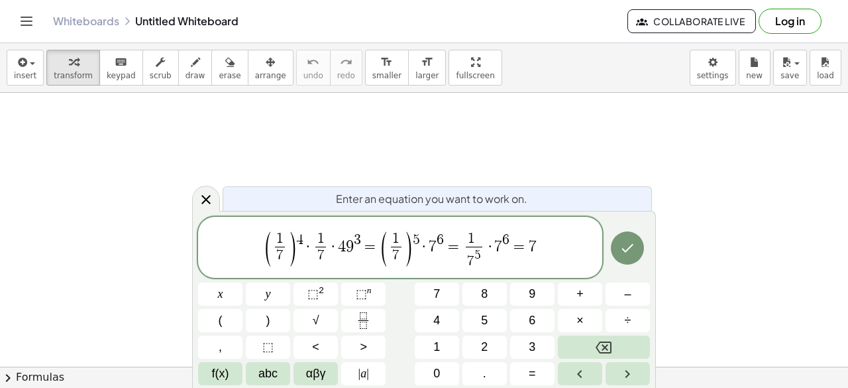
click at [541, 243] on span "( 1 7 ​ ) 4 · 1 7 ​ · 4 9 3 = ( 1 7 ​ ) 5 · 7 6 = 1 ​ 7 5 ​ · 7 6 = 7" at bounding box center [400, 248] width 404 height 47
click at [364, 314] on icon "Fraction" at bounding box center [363, 320] width 17 height 17
click at [429, 299] on button "7" at bounding box center [437, 293] width 44 height 23
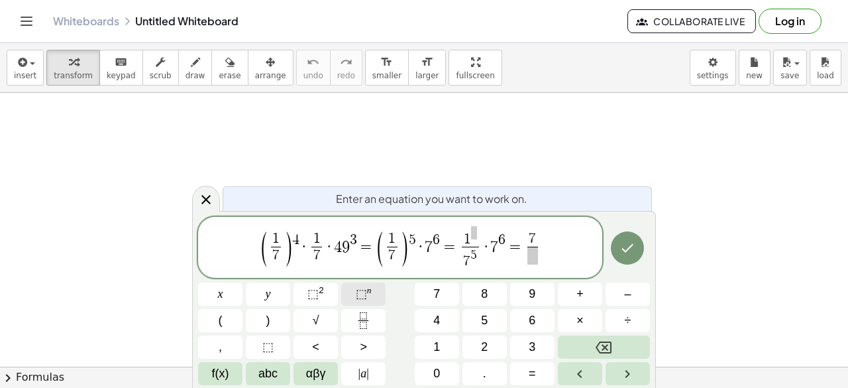
click at [367, 295] on sup "n" at bounding box center [369, 290] width 5 height 10
click at [521, 315] on button "6" at bounding box center [532, 320] width 44 height 23
click at [525, 254] on span at bounding box center [532, 255] width 17 height 18
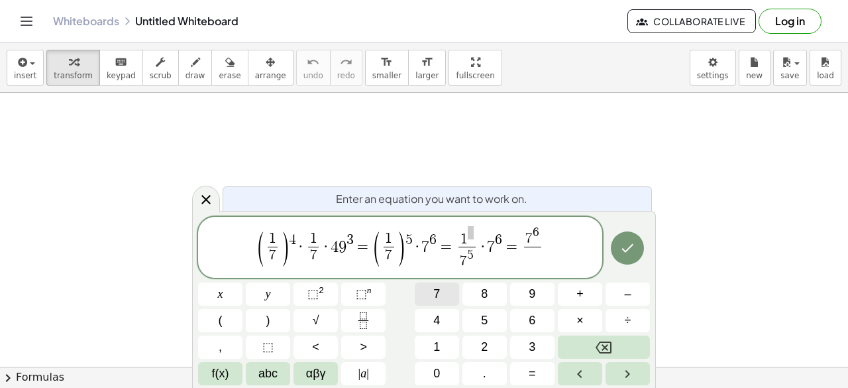
click at [439, 300] on span "7" at bounding box center [436, 294] width 7 height 18
click at [372, 296] on button "⬚ n" at bounding box center [363, 293] width 44 height 23
click at [470, 325] on button "5" at bounding box center [484, 320] width 44 height 23
click at [564, 244] on span "( 1 7 ​ ) 4 · 1 7 ​ · 4 9 3 = ( 1 7 ​ ) 5 · 7 6 = 1 7 5 ​ · 7 6 = 7 6 7 5 ​ ​" at bounding box center [400, 248] width 404 height 47
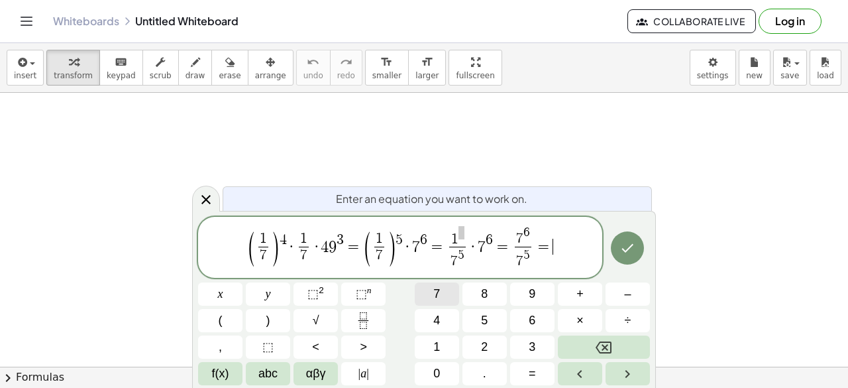
click at [434, 286] on span "7" at bounding box center [436, 294] width 7 height 18
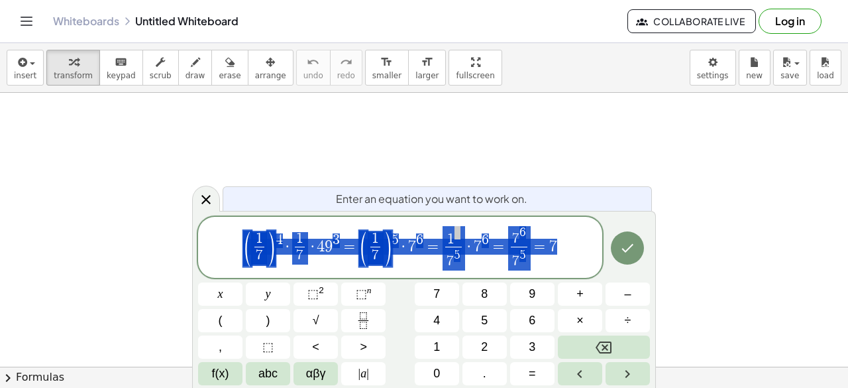
drag, startPoint x: 567, startPoint y: 244, endPoint x: 188, endPoint y: 238, distance: 378.9
click at [188, 238] on body "Graspable Math Activities Get Started Activity Bank Assigned Work Classes White…" at bounding box center [424, 194] width 848 height 388
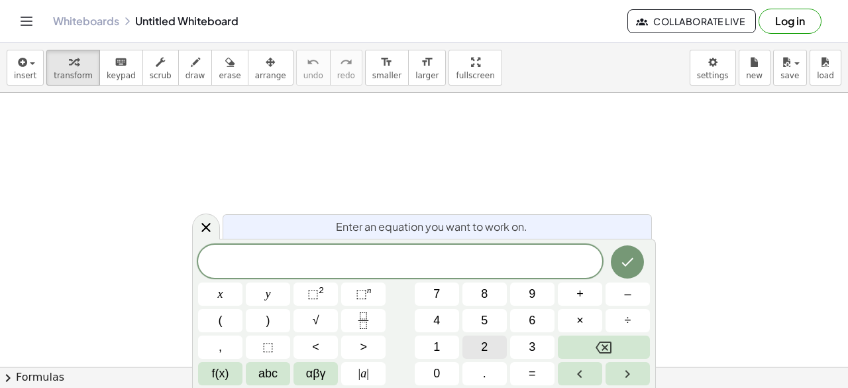
click at [485, 345] on span "2" at bounding box center [484, 347] width 7 height 18
click at [584, 312] on button "×" at bounding box center [580, 320] width 44 height 23
click at [468, 348] on button "2" at bounding box center [484, 346] width 44 height 23
click at [362, 323] on icon "Fraction" at bounding box center [363, 320] width 17 height 17
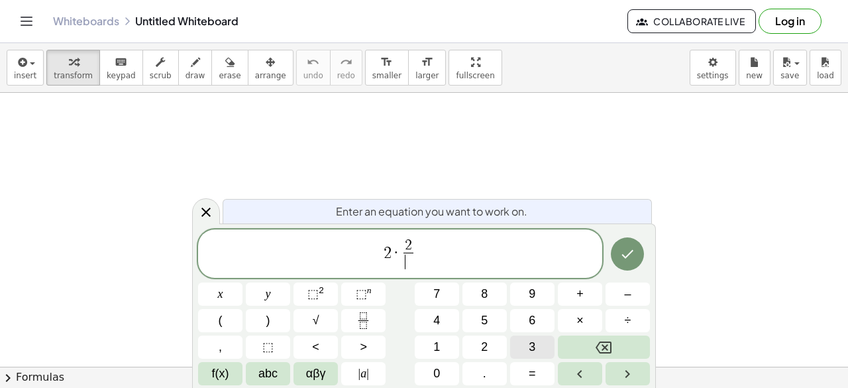
click at [527, 340] on button "3" at bounding box center [532, 346] width 44 height 23
click at [431, 252] on span "2 · 2 3 ​ ​" at bounding box center [400, 254] width 404 height 35
click at [523, 369] on button "=" at bounding box center [532, 373] width 44 height 23
click at [380, 252] on span "2" at bounding box center [378, 252] width 8 height 16
click at [401, 244] on span "2" at bounding box center [398, 245] width 7 height 15
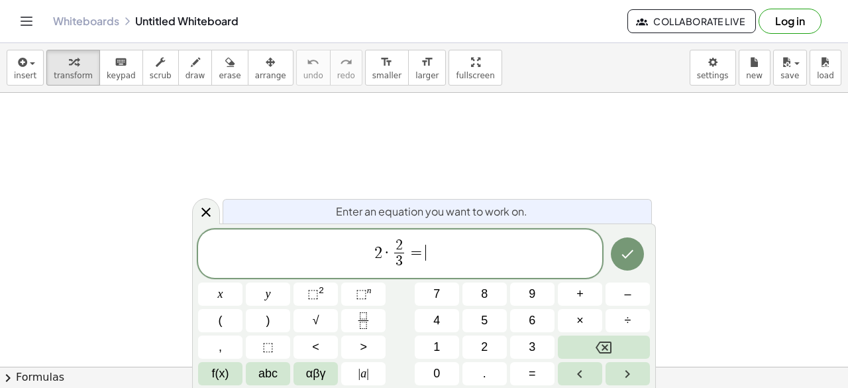
click at [427, 252] on span "2 · 2 3 ​ = ​" at bounding box center [400, 254] width 404 height 35
click at [351, 318] on button "Fraction" at bounding box center [363, 320] width 44 height 23
click at [440, 312] on span "4" at bounding box center [436, 320] width 7 height 18
click at [425, 263] on span at bounding box center [426, 261] width 10 height 18
click at [515, 342] on button "3" at bounding box center [532, 346] width 44 height 23
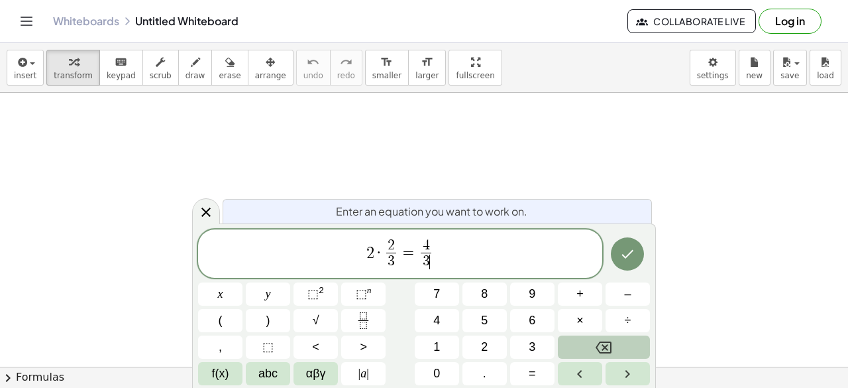
click at [596, 347] on button "Backspace" at bounding box center [604, 346] width 92 height 23
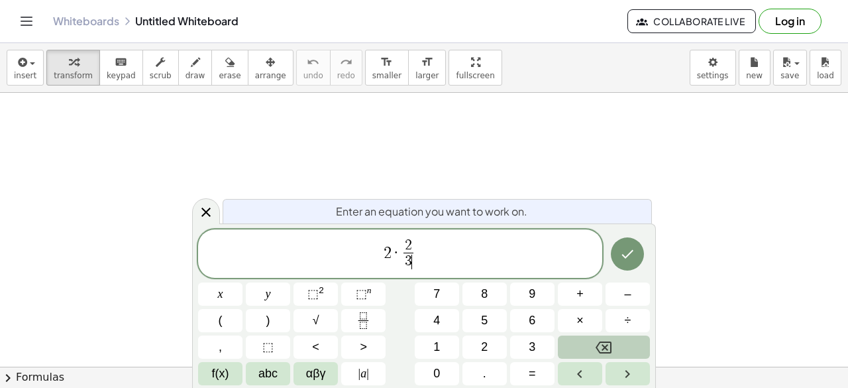
click at [596, 347] on button "Backspace" at bounding box center [604, 346] width 92 height 23
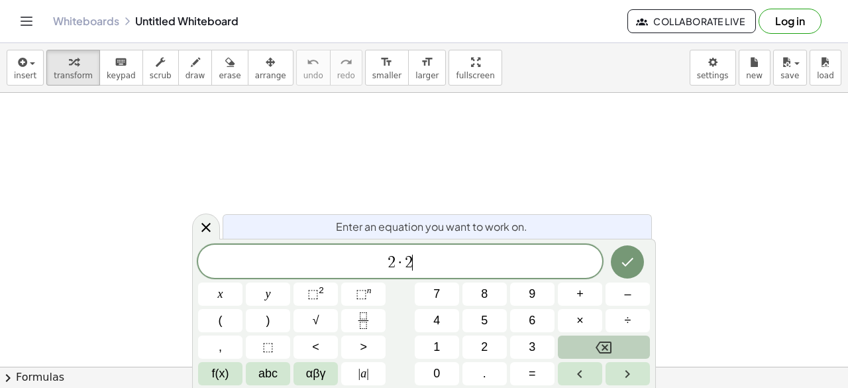
click at [596, 347] on button "Backspace" at bounding box center [604, 346] width 92 height 23
click at [518, 344] on button "3" at bounding box center [532, 346] width 44 height 23
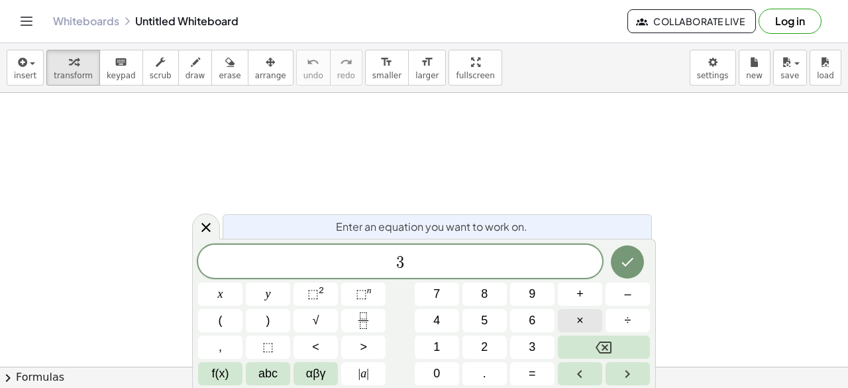
click at [584, 321] on button "×" at bounding box center [580, 320] width 44 height 23
click at [473, 314] on button "5" at bounding box center [484, 320] width 44 height 23
click at [365, 315] on icon "Fraction" at bounding box center [363, 320] width 17 height 17
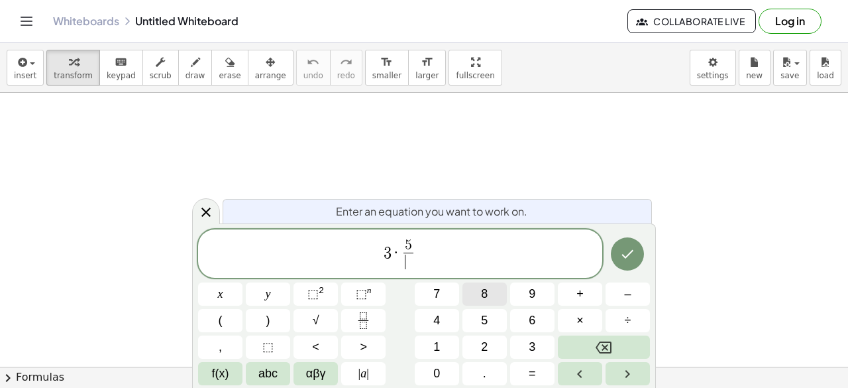
click at [488, 300] on button "8" at bounding box center [484, 293] width 44 height 23
click at [455, 256] on span "3 · 5 8 ​ ​" at bounding box center [400, 254] width 404 height 35
click at [530, 368] on span "=" at bounding box center [532, 373] width 7 height 18
click at [584, 346] on button "Backspace" at bounding box center [604, 346] width 92 height 23
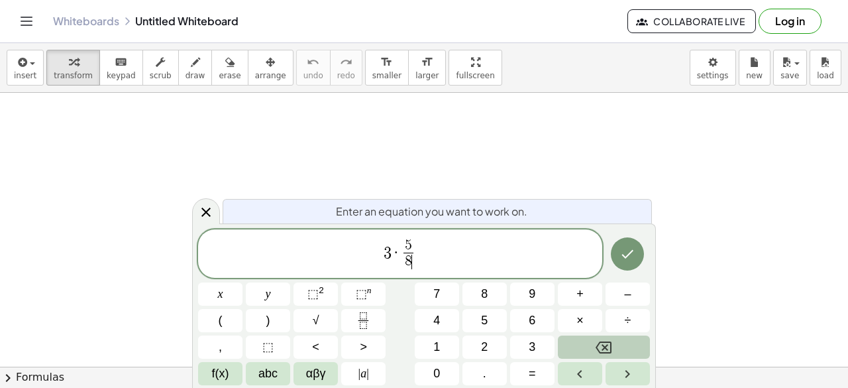
click at [584, 346] on button "Backspace" at bounding box center [604, 346] width 92 height 23
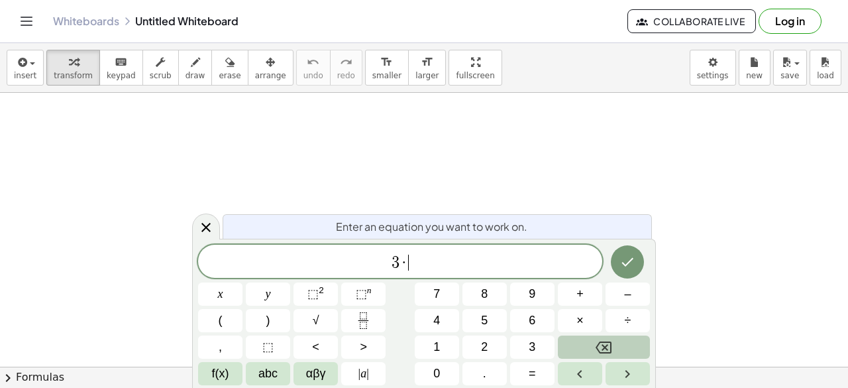
click at [584, 346] on button "Backspace" at bounding box center [604, 346] width 92 height 23
click at [443, 325] on button "4" at bounding box center [437, 320] width 44 height 23
click at [368, 313] on icon "Fraction" at bounding box center [363, 320] width 17 height 17
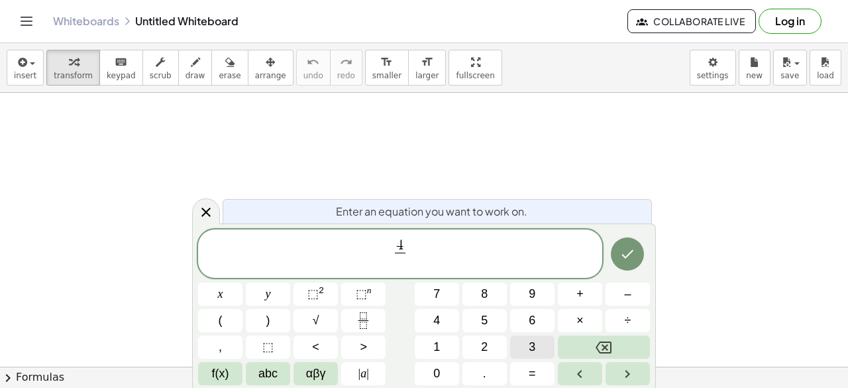
click at [547, 339] on button "3" at bounding box center [532, 346] width 44 height 23
click at [445, 256] on span "4 3 ​ ​" at bounding box center [400, 254] width 404 height 35
click at [582, 313] on span "×" at bounding box center [579, 320] width 7 height 18
click at [517, 300] on button "9" at bounding box center [532, 293] width 44 height 23
click at [363, 318] on icon "Fraction" at bounding box center [363, 320] width 17 height 17
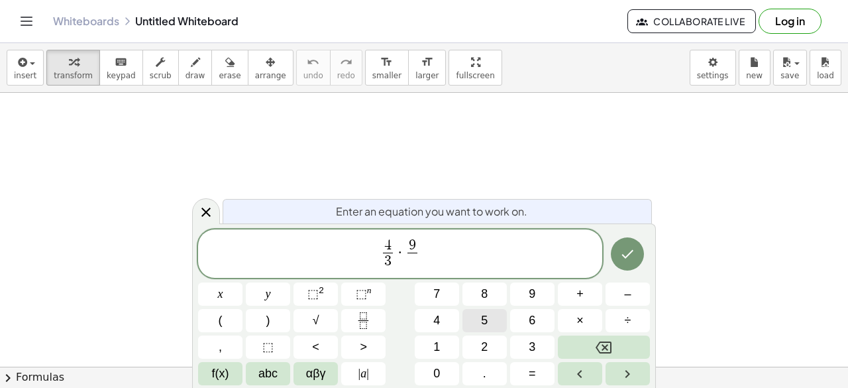
click at [475, 325] on button "5" at bounding box center [484, 320] width 44 height 23
click at [454, 254] on span "4 3 ​ · 9 5 ​ ​" at bounding box center [400, 254] width 404 height 35
click at [521, 366] on button "=" at bounding box center [532, 373] width 44 height 23
click at [363, 312] on icon "Fraction" at bounding box center [363, 320] width 17 height 17
click at [433, 249] on span "​" at bounding box center [429, 245] width 9 height 15
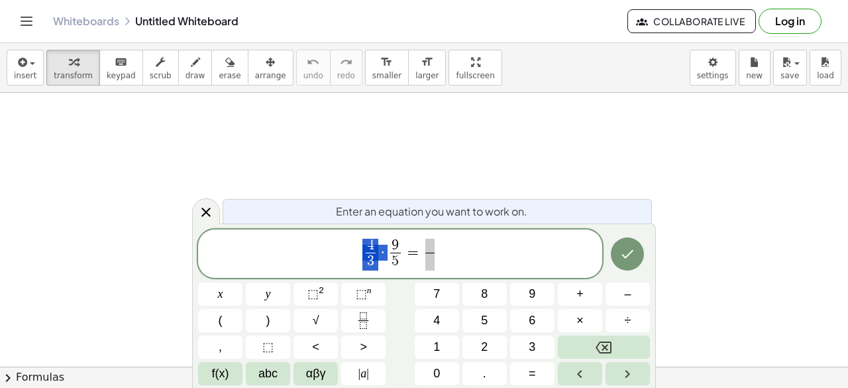
drag, startPoint x: 369, startPoint y: 244, endPoint x: 395, endPoint y: 257, distance: 29.3
click at [408, 260] on span "=" at bounding box center [412, 252] width 19 height 16
click at [427, 247] on span at bounding box center [429, 245] width 9 height 15
click at [596, 339] on icon "Backspace" at bounding box center [604, 347] width 16 height 16
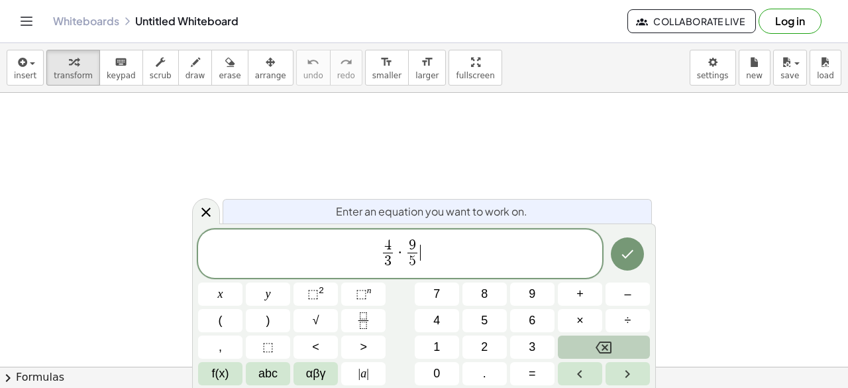
click at [596, 339] on icon "Backspace" at bounding box center [604, 347] width 16 height 16
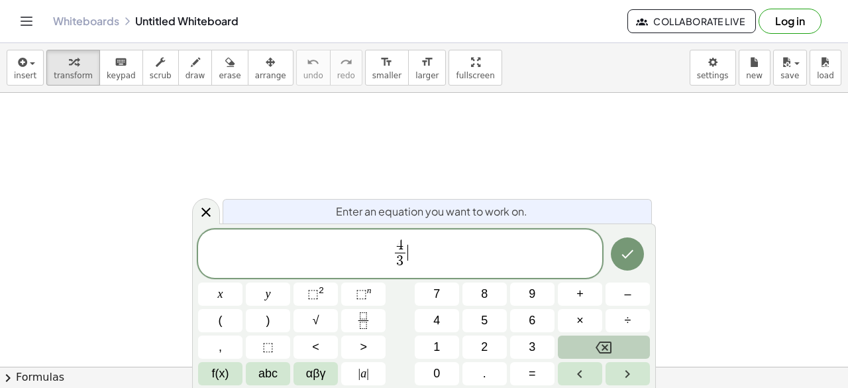
click at [596, 339] on icon "Backspace" at bounding box center [604, 347] width 16 height 16
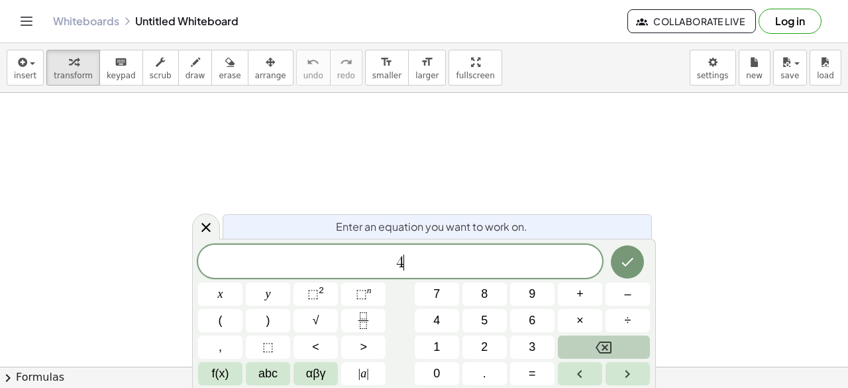
click at [596, 339] on icon "Backspace" at bounding box center [604, 347] width 16 height 16
click at [446, 344] on button "1" at bounding box center [437, 346] width 44 height 23
click at [362, 314] on icon "Fraction" at bounding box center [363, 320] width 17 height 17
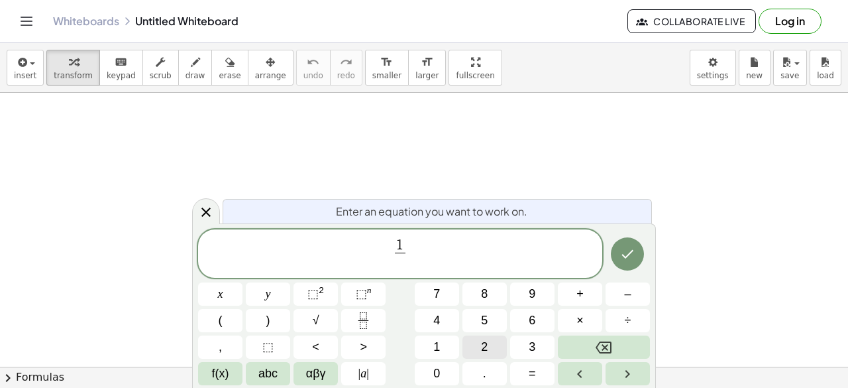
click at [477, 346] on button "2" at bounding box center [484, 346] width 44 height 23
click at [436, 259] on span "1 2 ​ ​" at bounding box center [400, 254] width 404 height 35
click at [582, 317] on span "×" at bounding box center [579, 320] width 7 height 18
click at [531, 317] on span "6" at bounding box center [532, 320] width 7 height 18
click at [372, 314] on button "Fraction" at bounding box center [363, 320] width 44 height 23
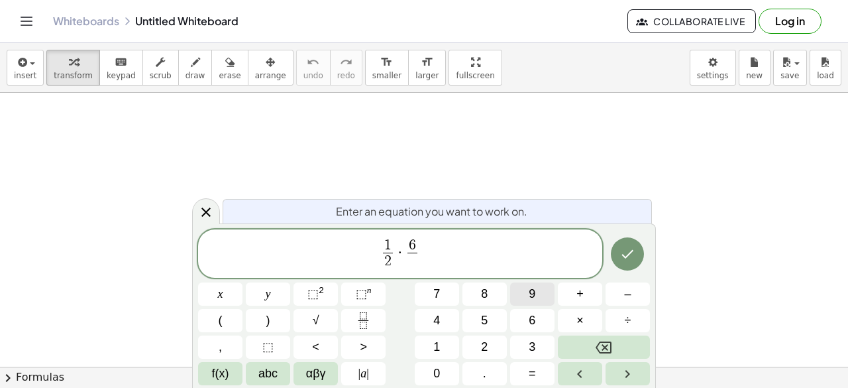
click at [519, 295] on button "9" at bounding box center [532, 293] width 44 height 23
click at [439, 248] on span "1 2 ​ · 6 9 ​ ​" at bounding box center [400, 254] width 404 height 35
click at [388, 246] on span "1" at bounding box center [387, 245] width 7 height 15
click at [596, 342] on icon "Backspace" at bounding box center [604, 347] width 16 height 16
click at [529, 313] on span "6" at bounding box center [532, 320] width 7 height 18
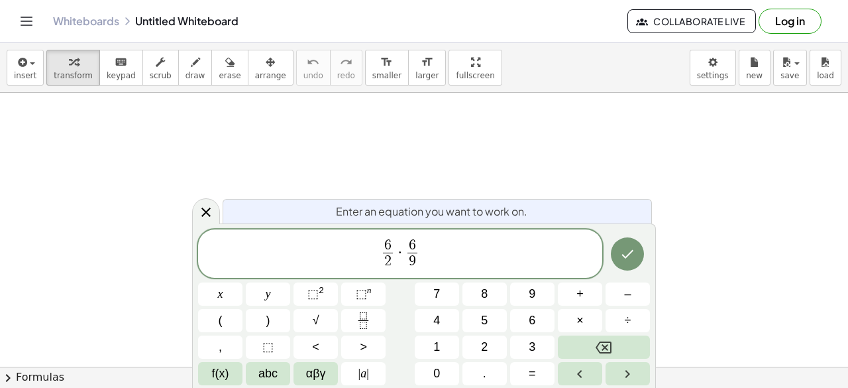
click at [455, 251] on span "6 ​ 2 ​ · 6 9 ​" at bounding box center [400, 254] width 404 height 35
